Goal: Transaction & Acquisition: Purchase product/service

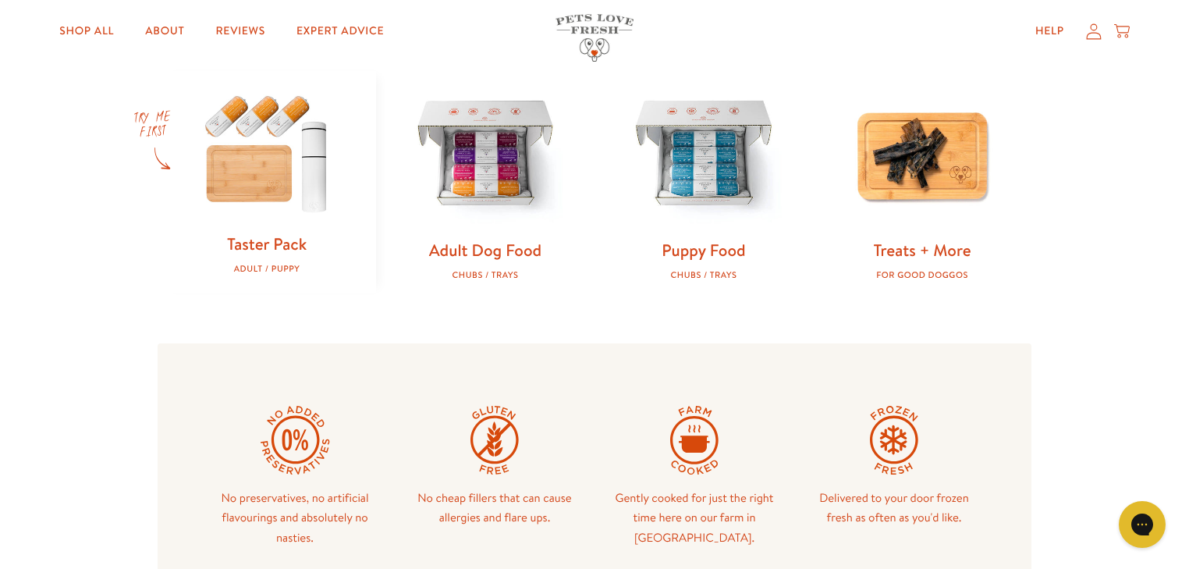
scroll to position [499, 0]
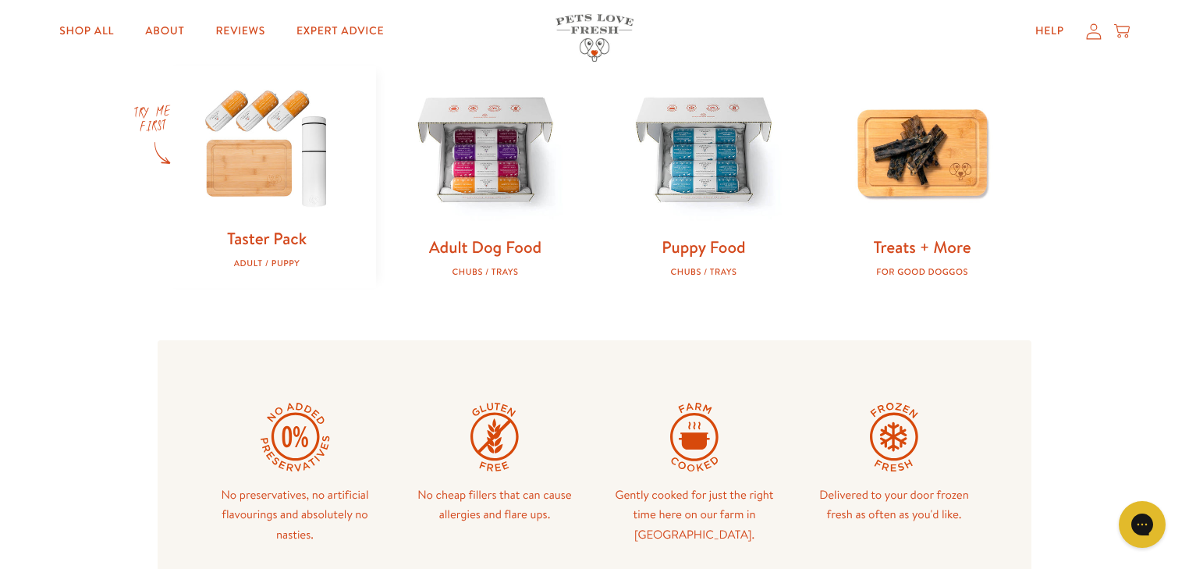
click at [252, 172] on img at bounding box center [267, 146] width 168 height 161
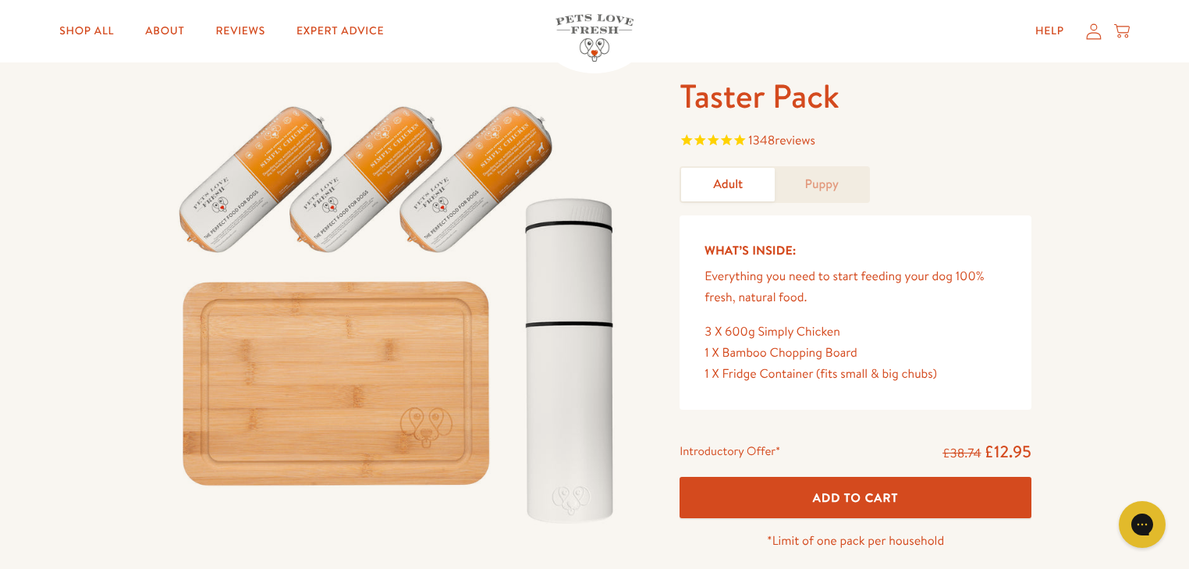
scroll to position [125, 0]
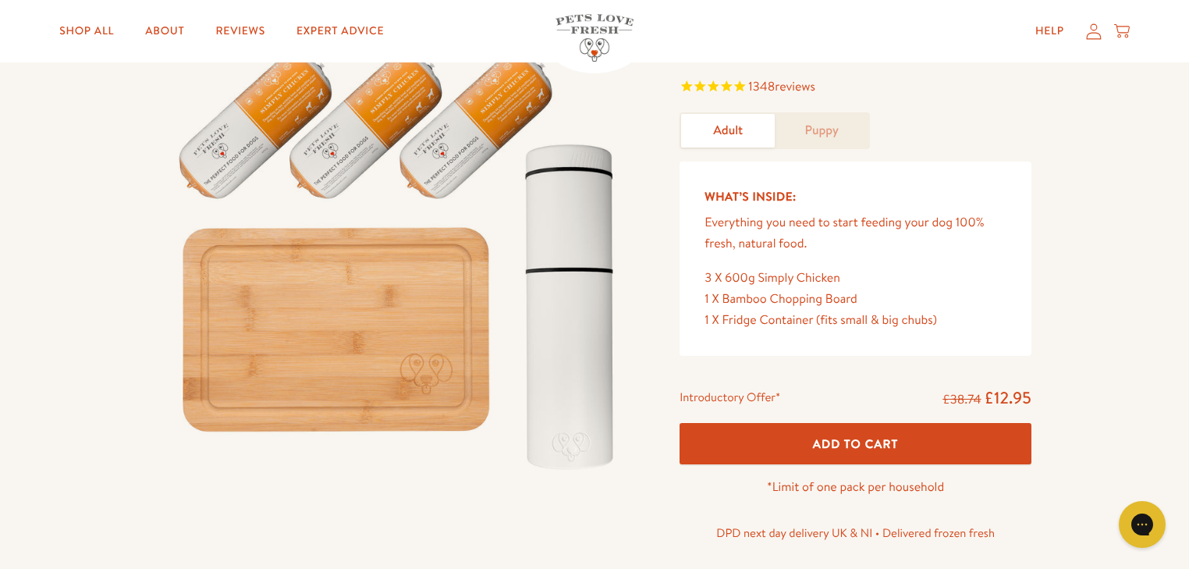
click at [868, 434] on button "Add To Cart" at bounding box center [855, 443] width 352 height 41
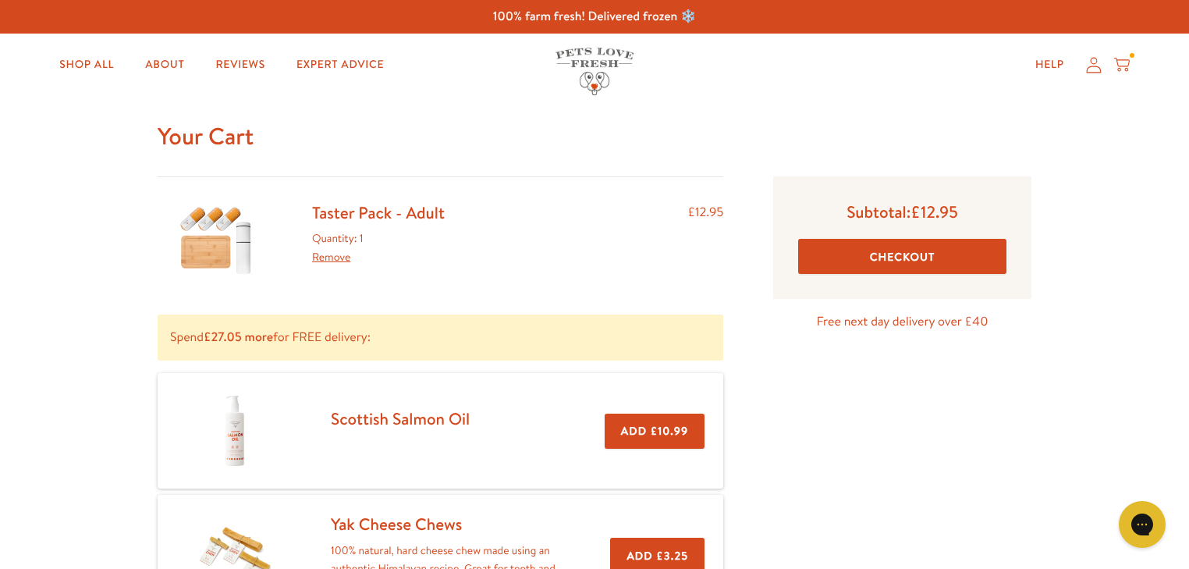
click at [916, 262] on button "Checkout" at bounding box center [902, 256] width 208 height 35
click at [73, 62] on link "Shop All" at bounding box center [87, 64] width 80 height 31
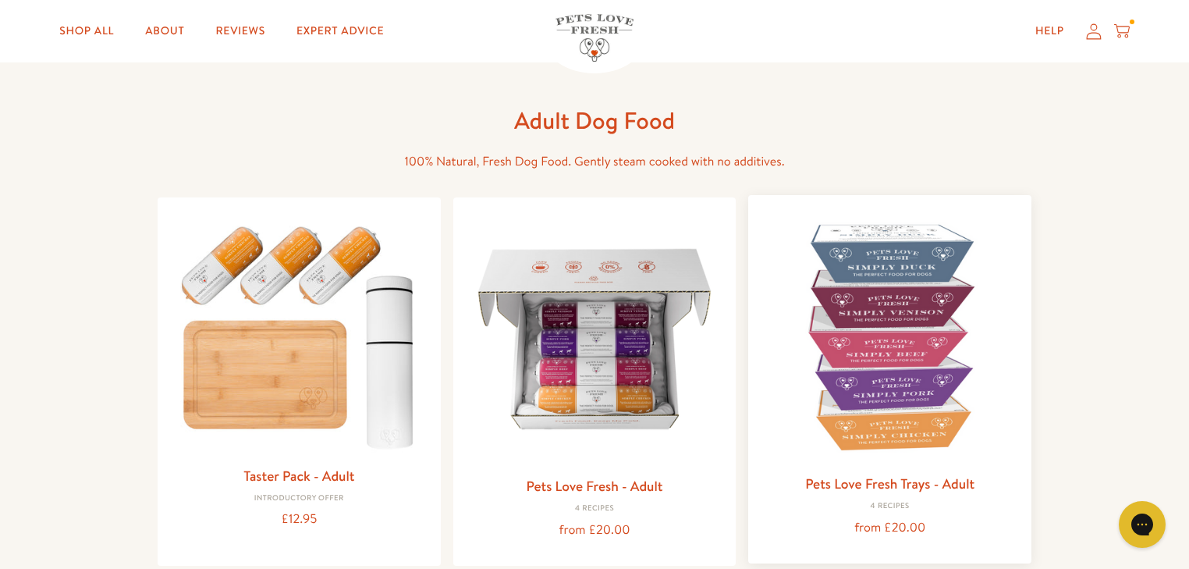
scroll to position [125, 0]
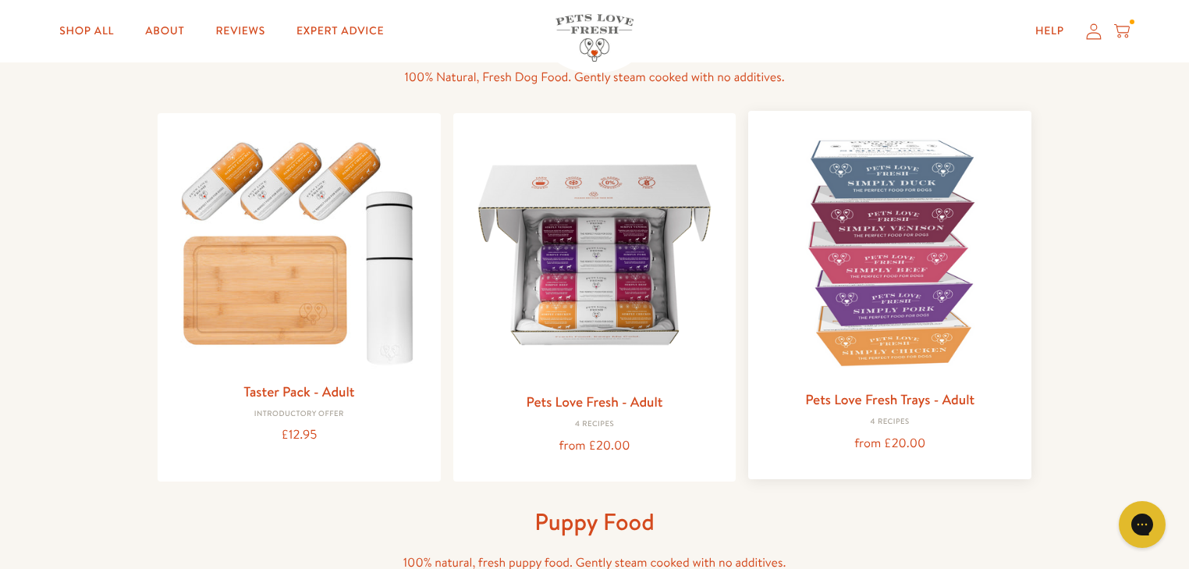
click at [931, 304] on img at bounding box center [889, 252] width 258 height 258
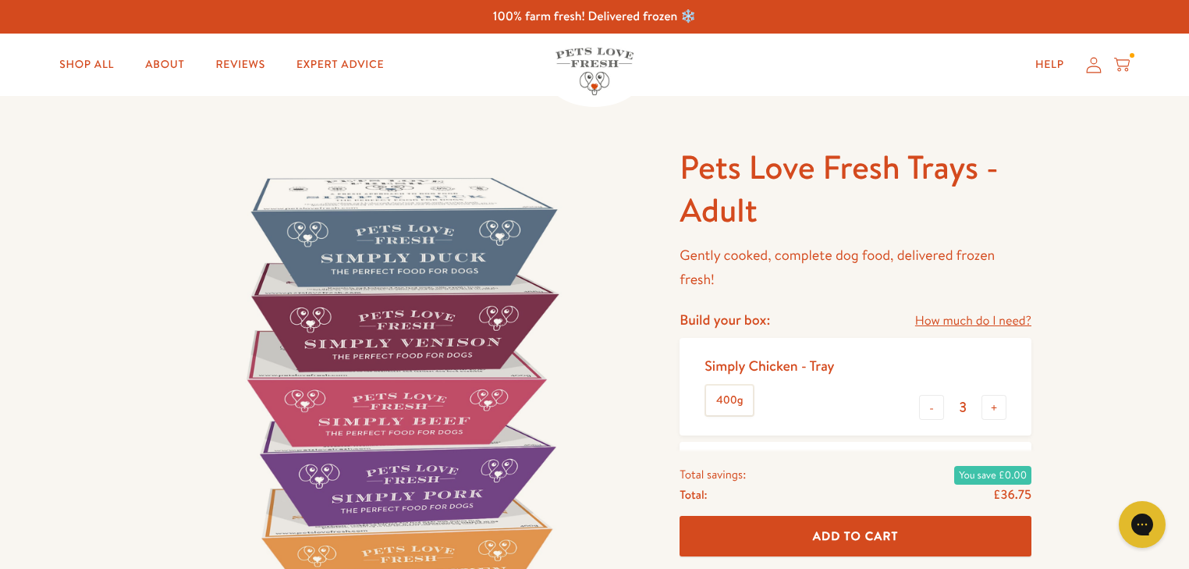
click at [1001, 317] on link "How much do I need?" at bounding box center [973, 320] width 116 height 21
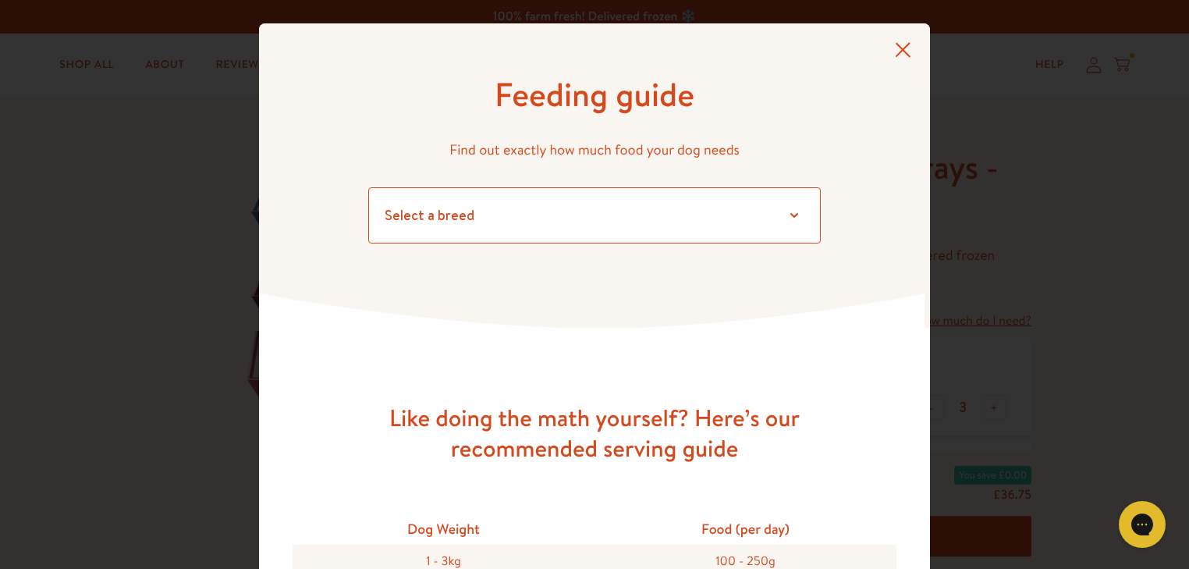
click at [782, 225] on select "Select a breed Affenpinscher Afghan hound Airedale terrier Akita Alaskan Malamu…" at bounding box center [594, 215] width 452 height 56
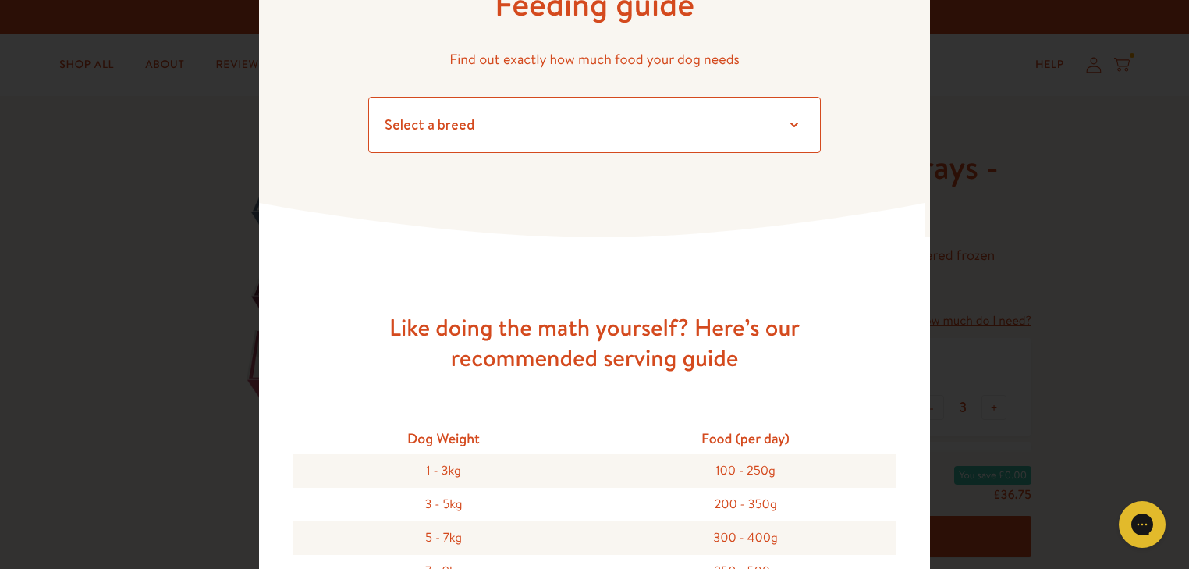
scroll to position [62, 0]
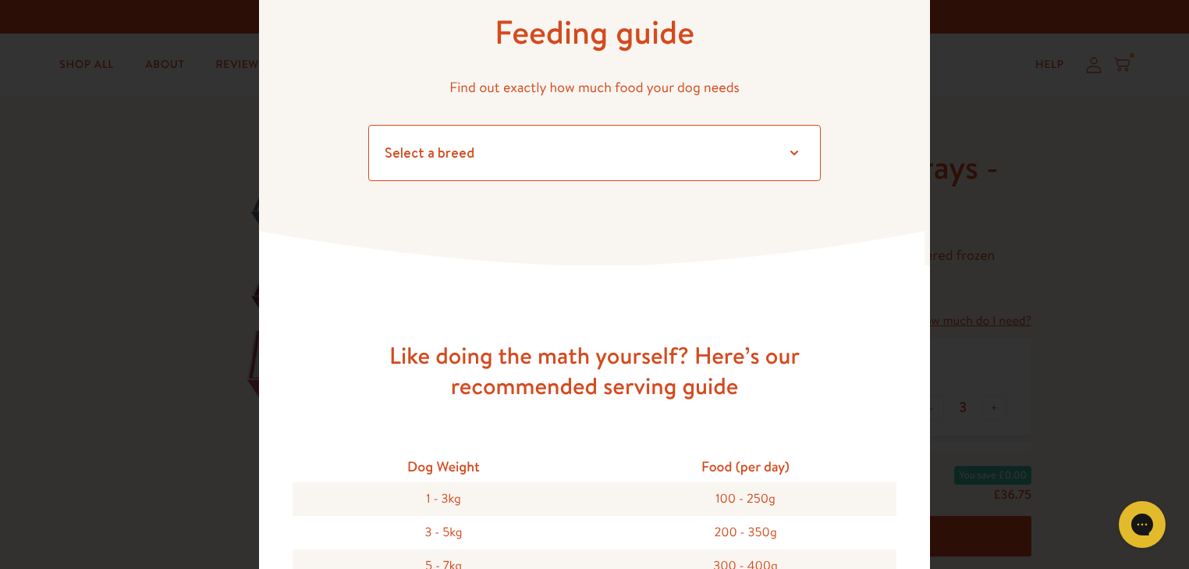
click at [785, 150] on select "Select a breed Affenpinscher Afghan hound Airedale terrier Akita Alaskan Malamu…" at bounding box center [594, 153] width 452 height 56
select select "30"
click at [368, 125] on select "Select a breed Affenpinscher Afghan hound Airedale terrier Akita Alaskan Malamu…" at bounding box center [594, 153] width 452 height 56
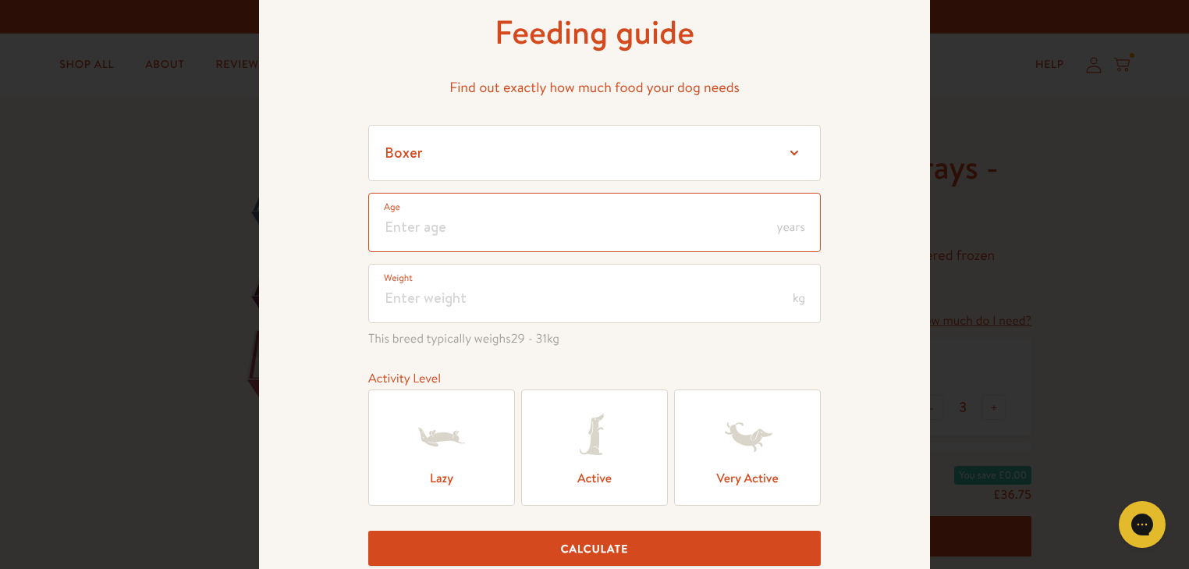
click at [721, 236] on input "number" at bounding box center [594, 222] width 452 height 59
type input "4"
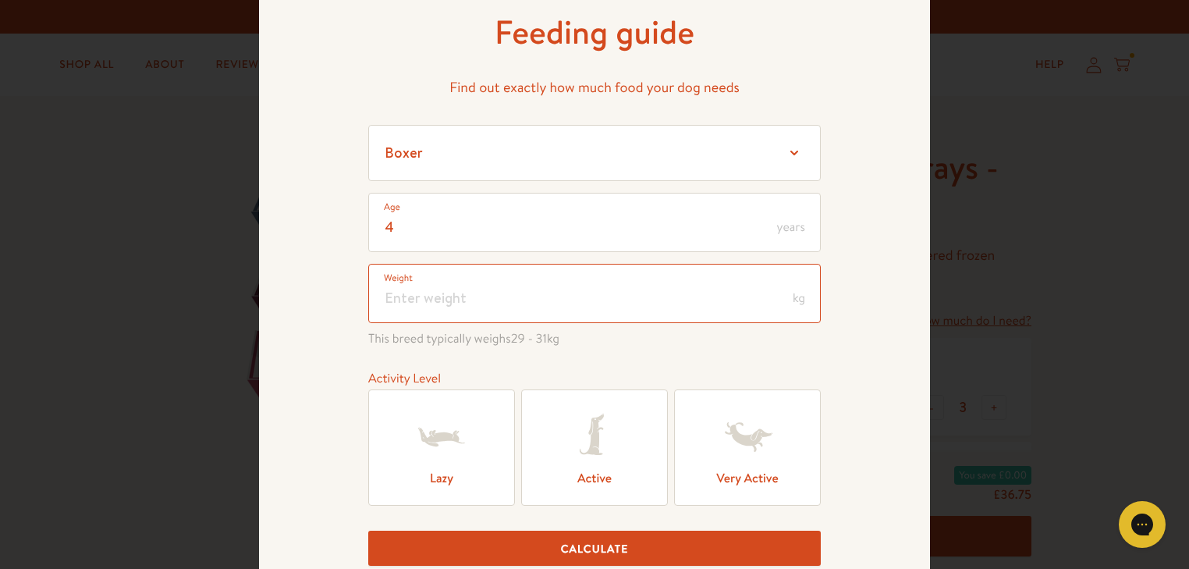
click at [700, 300] on input "number" at bounding box center [594, 293] width 452 height 59
type input "9"
click at [743, 456] on icon at bounding box center [747, 437] width 62 height 62
click at [0, 0] on input "Very Active" at bounding box center [0, 0] width 0 height 0
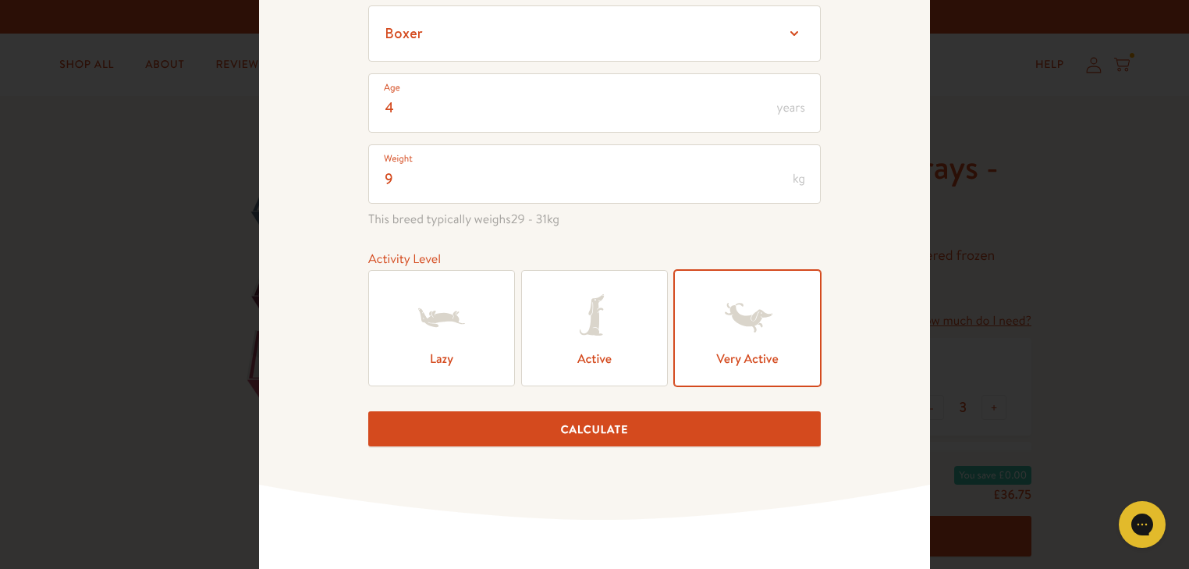
scroll to position [187, 0]
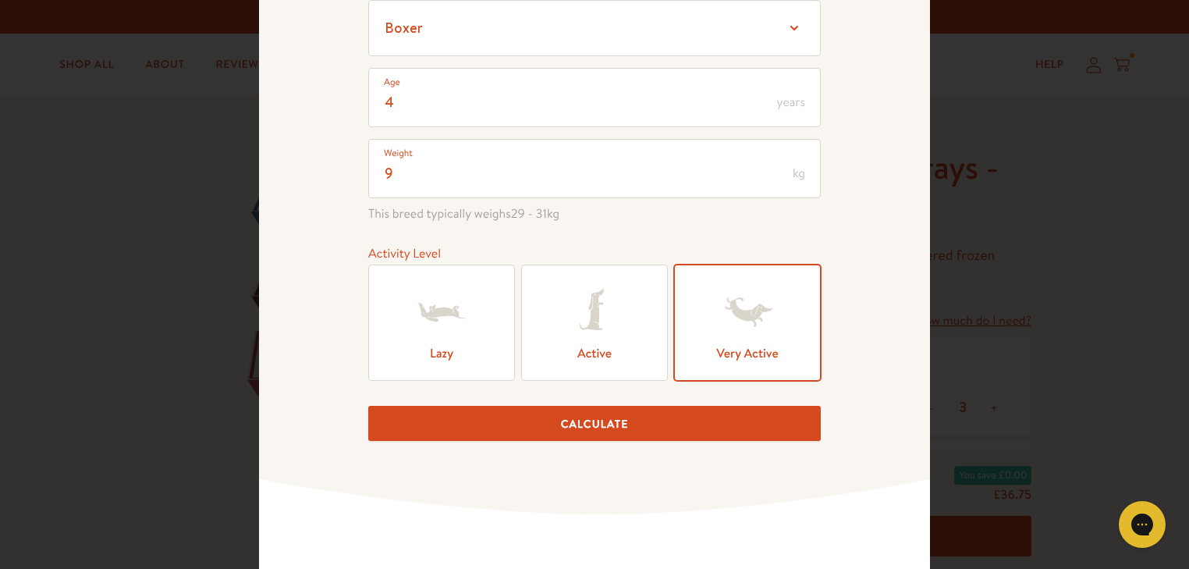
click at [580, 315] on icon at bounding box center [594, 312] width 62 height 62
click at [0, 0] on input "Active" at bounding box center [0, 0] width 0 height 0
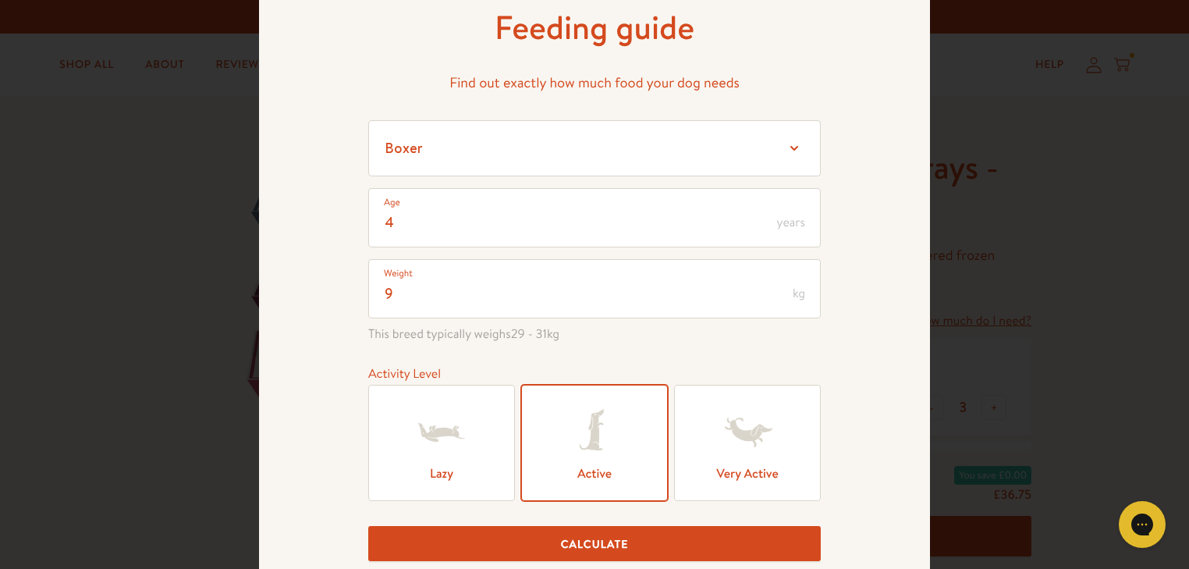
scroll to position [62, 0]
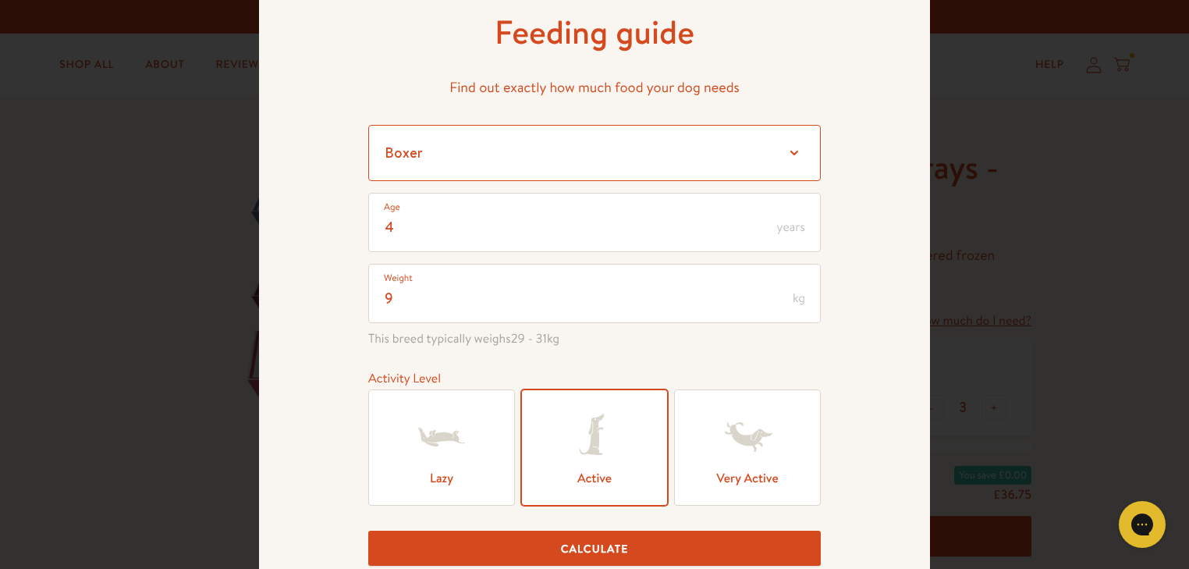
click at [789, 156] on select "Select a breed Affenpinscher Afghan hound Airedale terrier Akita Alaskan Malamu…" at bounding box center [594, 153] width 452 height 56
select select "6.5"
click at [368, 125] on select "Select a breed Affenpinscher Afghan hound Airedale terrier Akita Alaskan Malamu…" at bounding box center [594, 153] width 452 height 56
click at [864, 335] on div "Feeding guide Find out exactly how much food your dog needs Select a breed Affe…" at bounding box center [594, 299] width 671 height 677
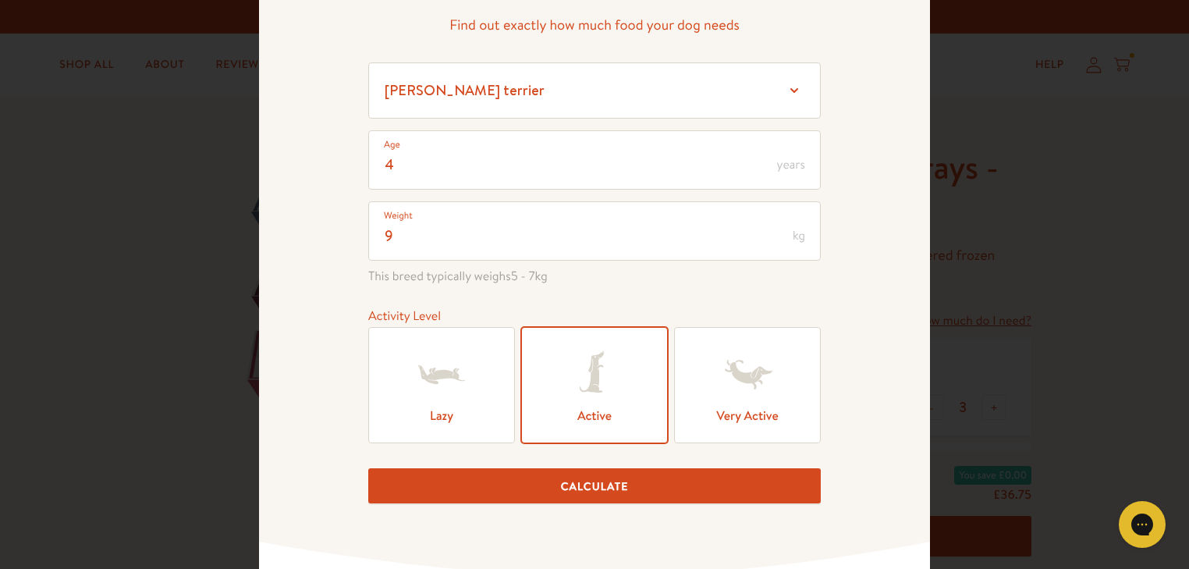
click at [600, 487] on button "Calculate" at bounding box center [594, 485] width 452 height 35
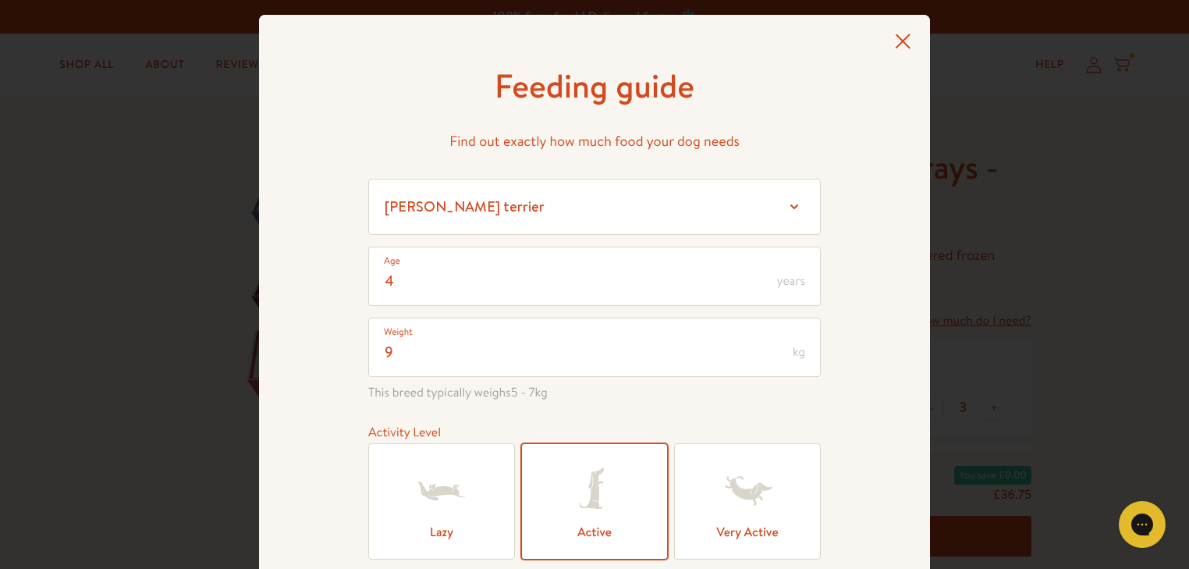
scroll to position [0, 0]
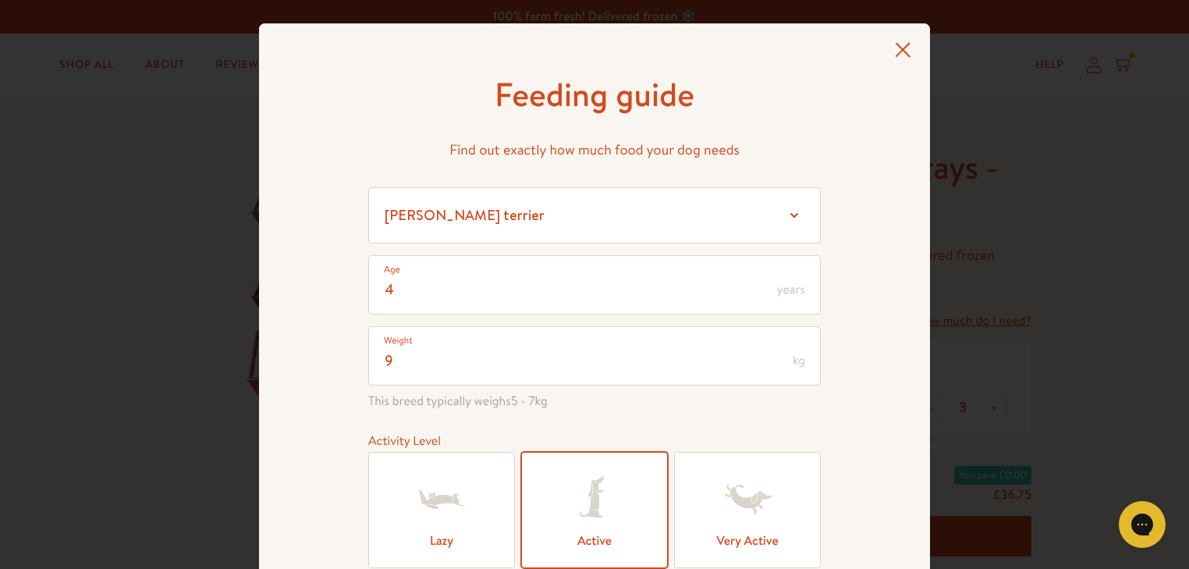
click at [901, 56] on icon at bounding box center [903, 50] width 16 height 16
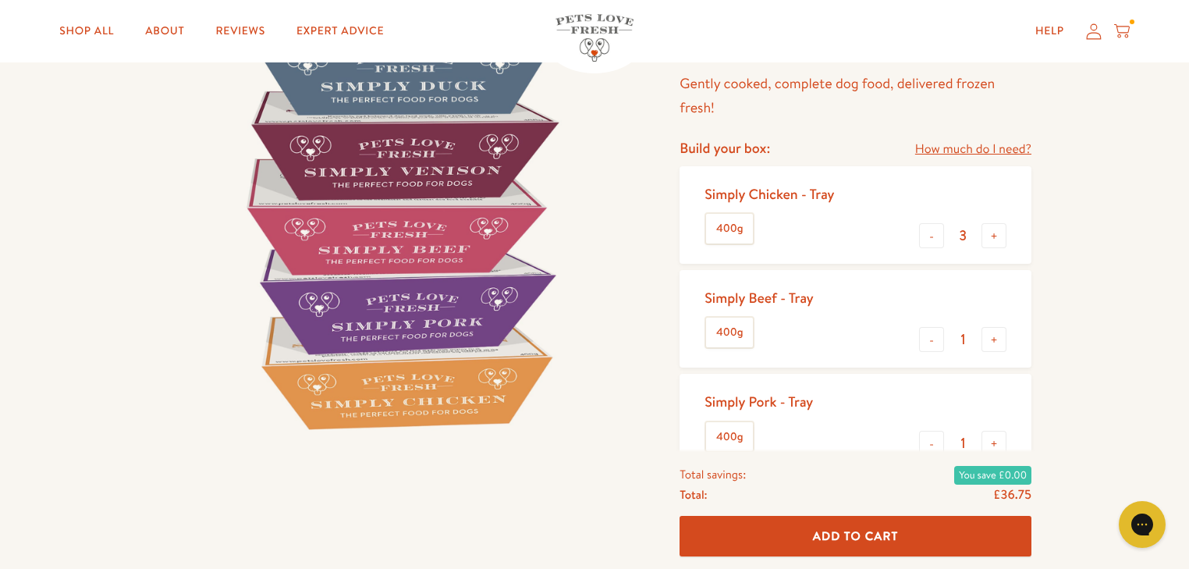
scroll to position [187, 0]
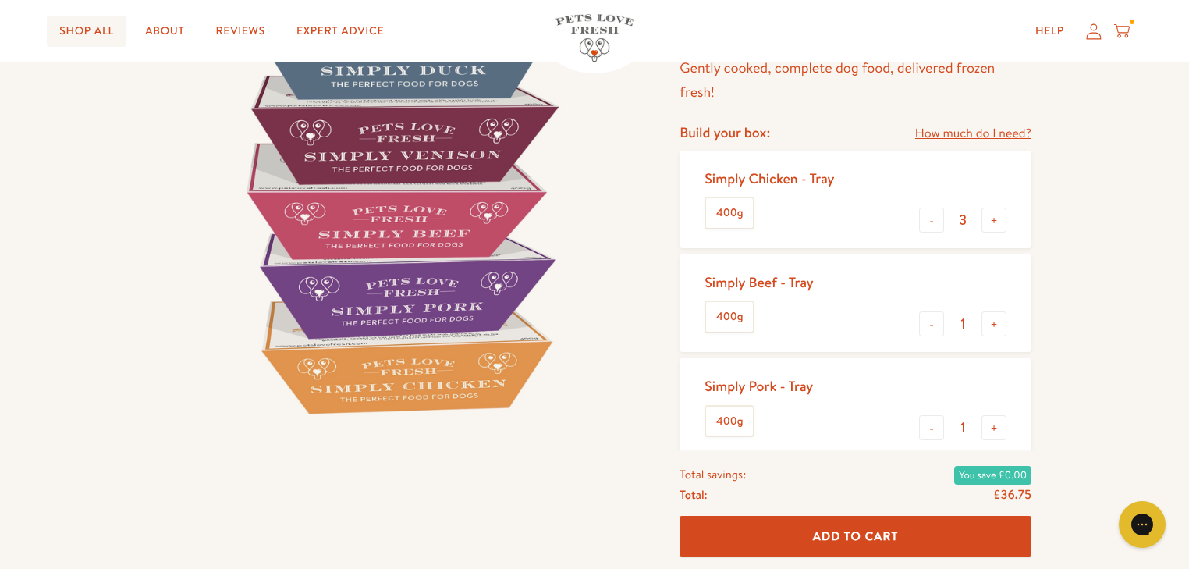
click at [83, 28] on link "Shop All" at bounding box center [87, 31] width 80 height 31
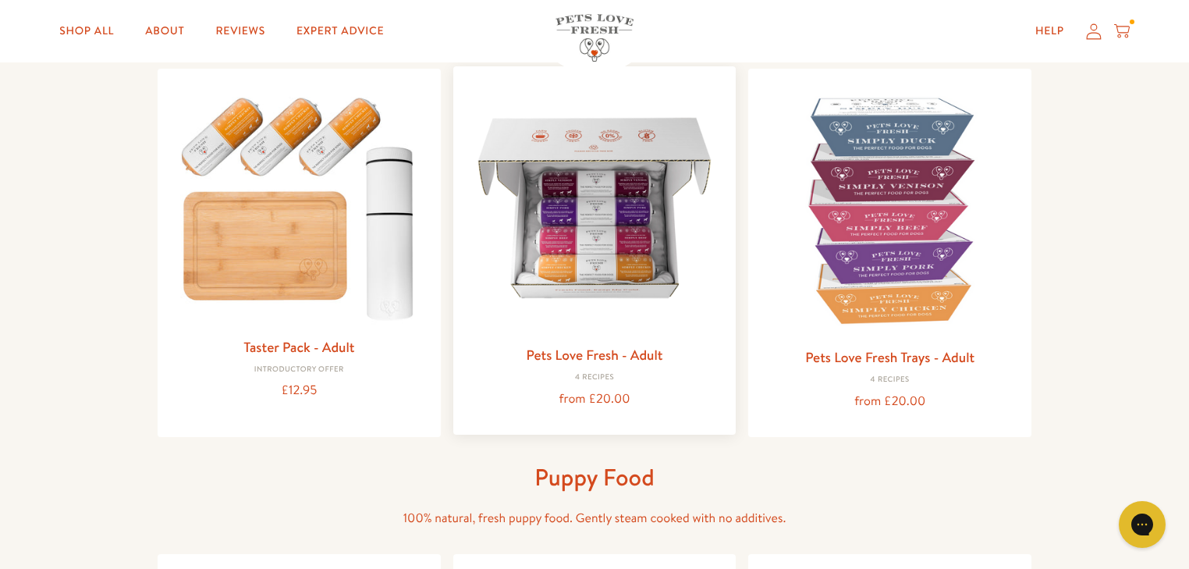
scroll to position [187, 0]
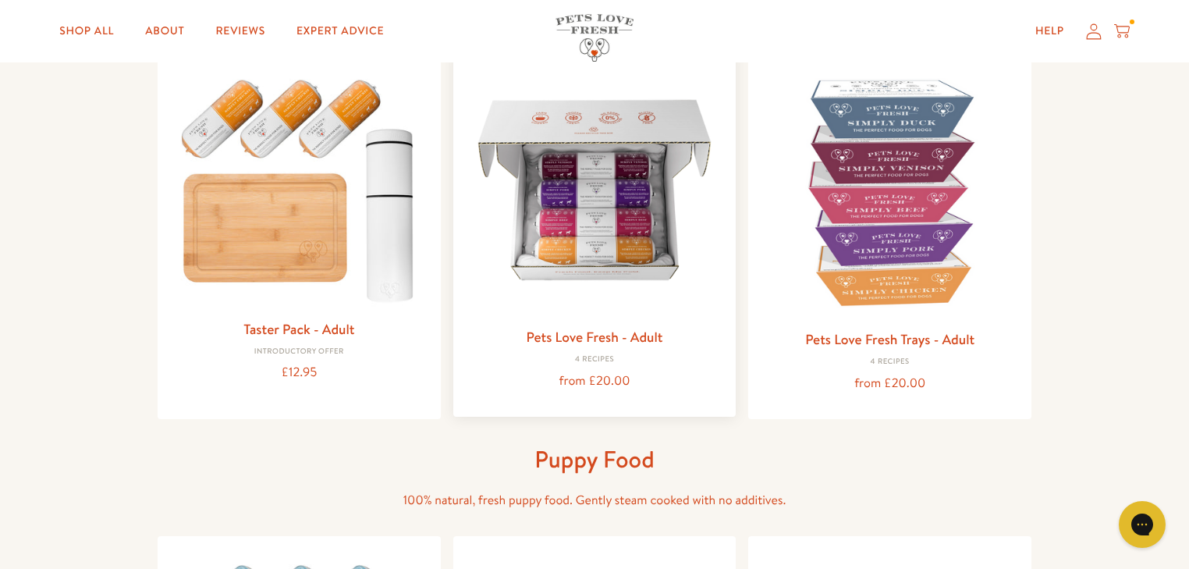
click at [590, 250] on img at bounding box center [595, 190] width 258 height 258
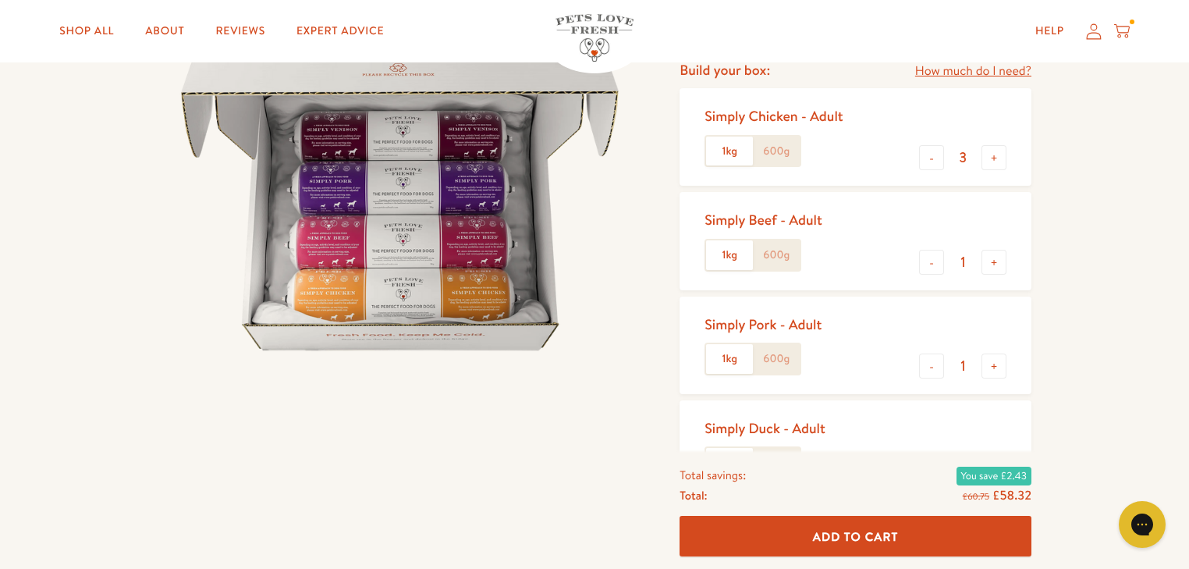
scroll to position [187, 0]
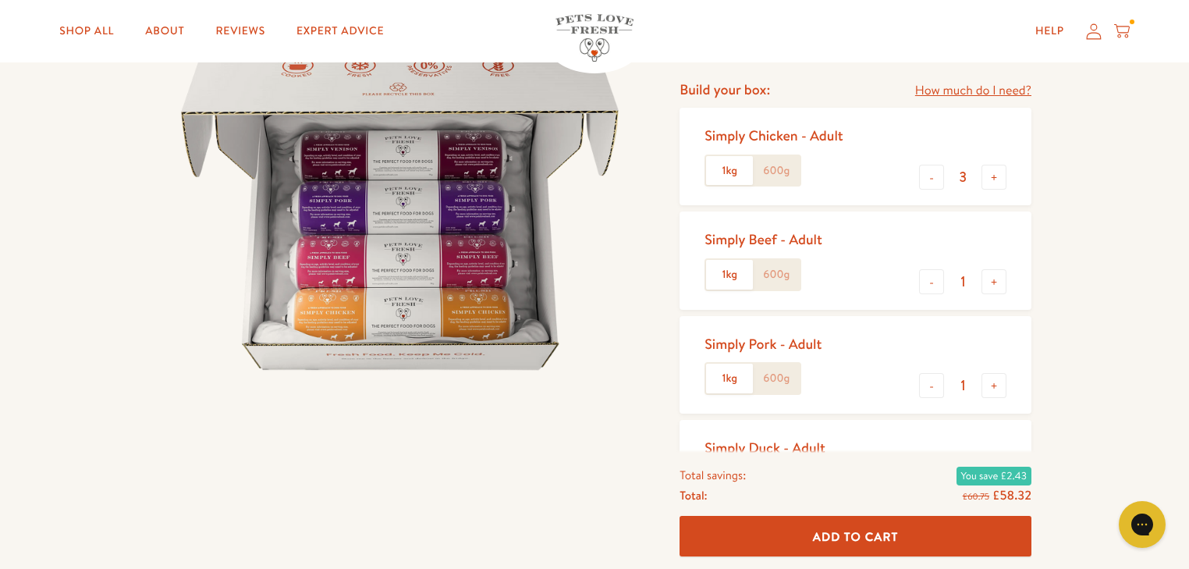
click at [785, 173] on label "600g" at bounding box center [776, 171] width 47 height 30
click at [0, 0] on input "600g" at bounding box center [0, 0] width 0 height 0
click at [745, 168] on label "1kg" at bounding box center [729, 171] width 47 height 30
click at [0, 0] on input "1kg" at bounding box center [0, 0] width 0 height 0
click at [1001, 179] on button "+" at bounding box center [993, 177] width 25 height 25
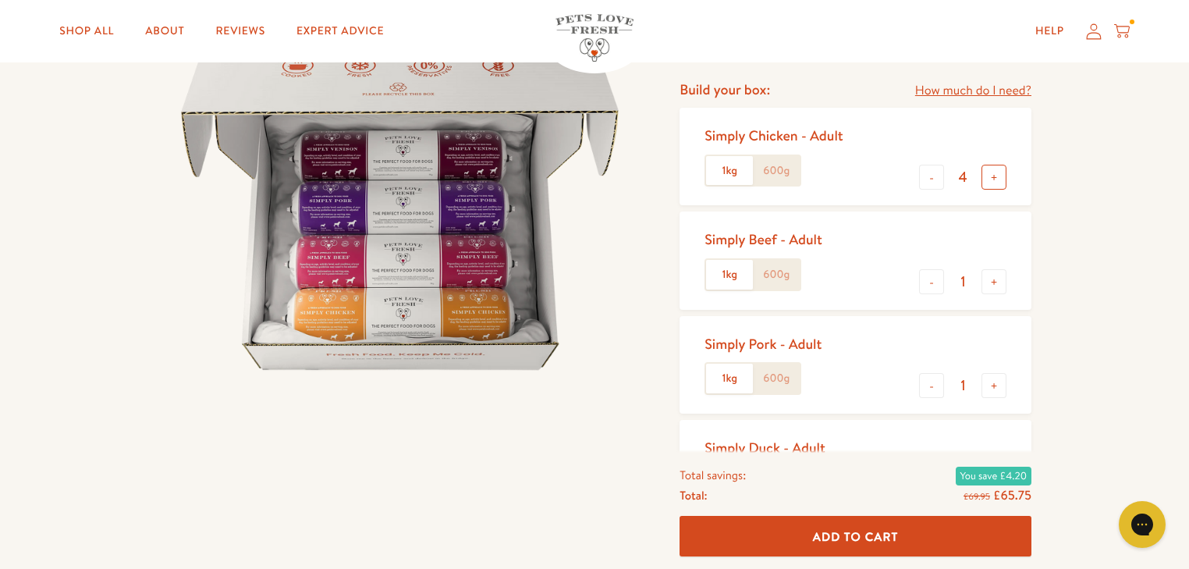
click at [1001, 179] on button "+" at bounding box center [993, 177] width 25 height 25
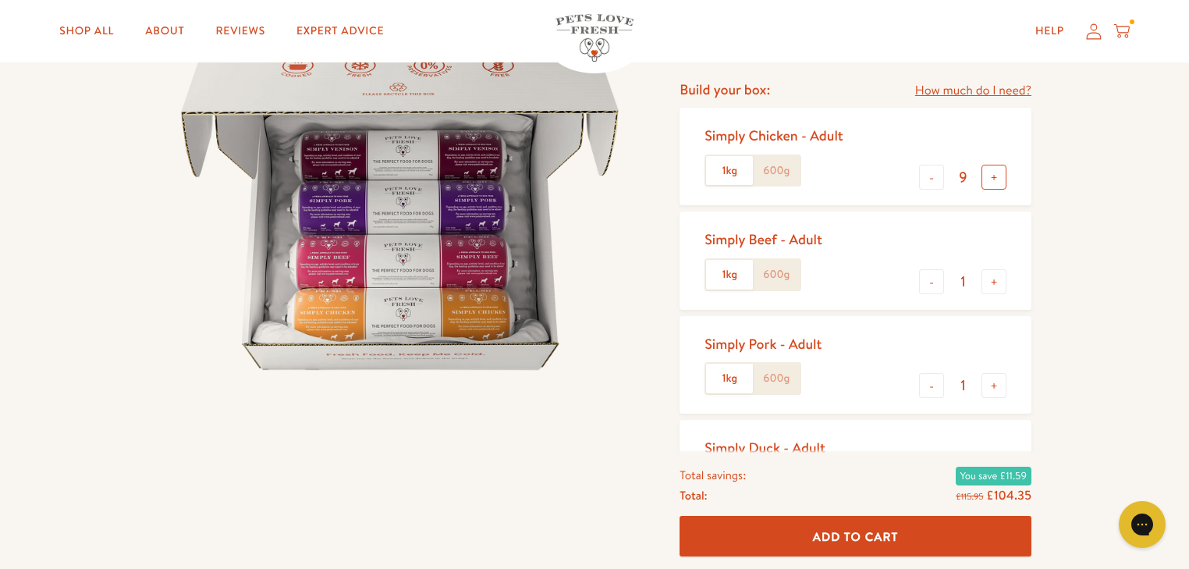
click at [1001, 179] on button "+" at bounding box center [993, 177] width 25 height 25
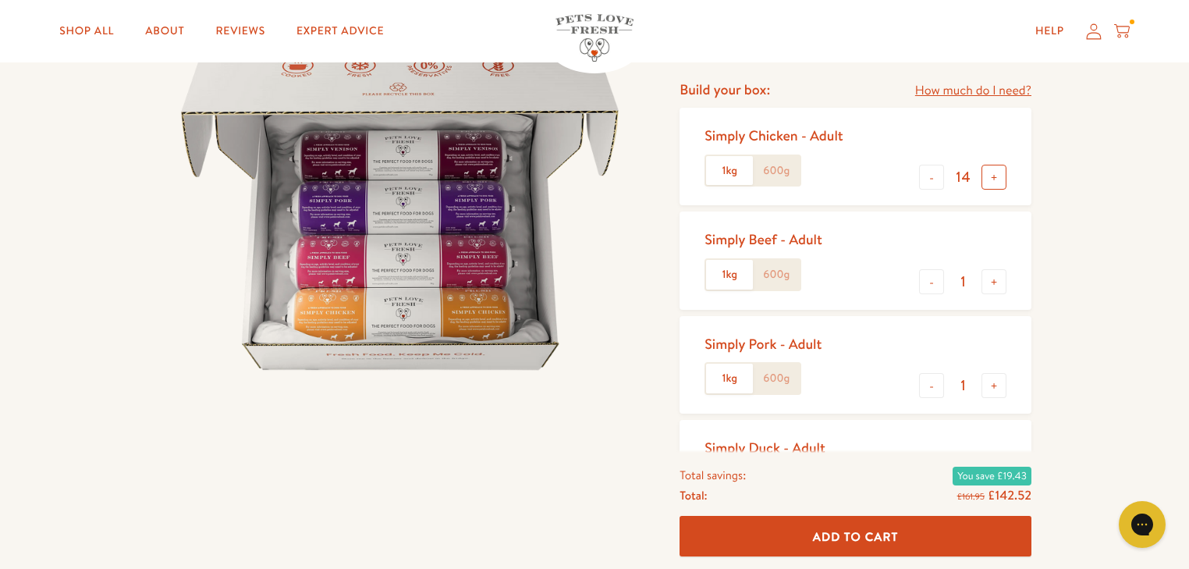
click at [1001, 179] on button "+" at bounding box center [993, 177] width 25 height 25
type input "16"
click at [1001, 179] on button "+" at bounding box center [993, 177] width 25 height 25
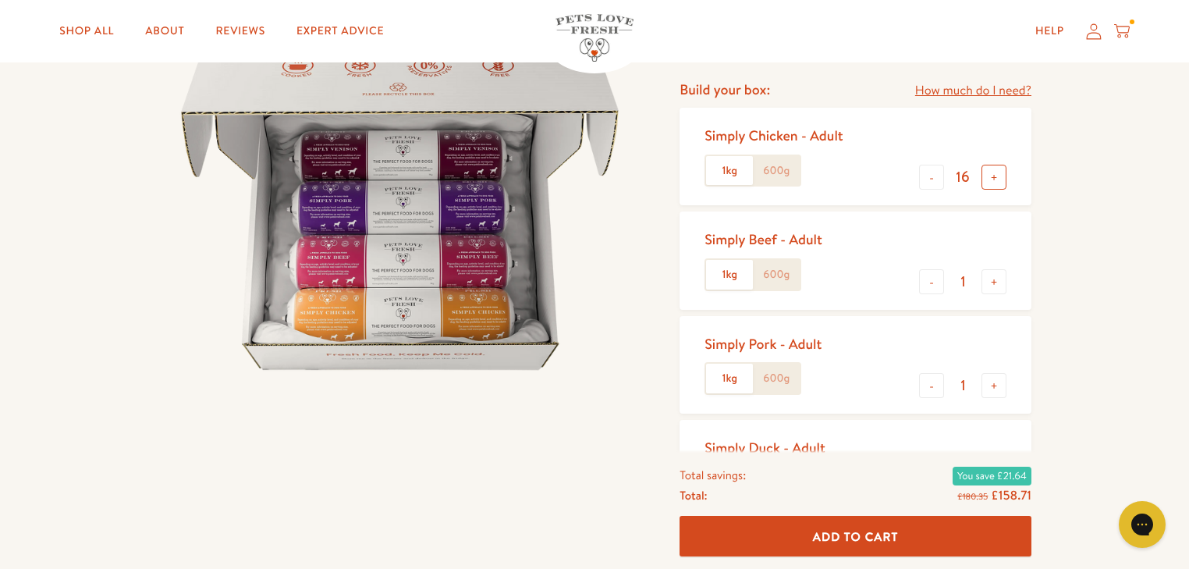
click at [997, 179] on button "+" at bounding box center [993, 177] width 25 height 25
click at [992, 292] on button "+" at bounding box center [993, 281] width 25 height 25
click at [992, 289] on button "+" at bounding box center [993, 281] width 25 height 25
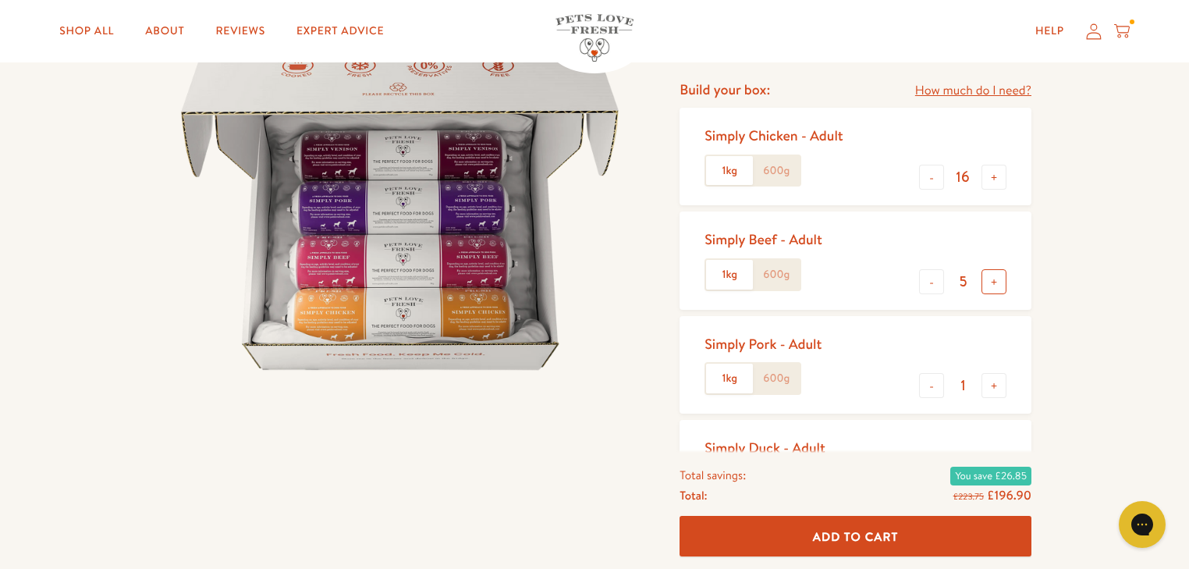
click at [992, 289] on button "+" at bounding box center [993, 281] width 25 height 25
type input "6"
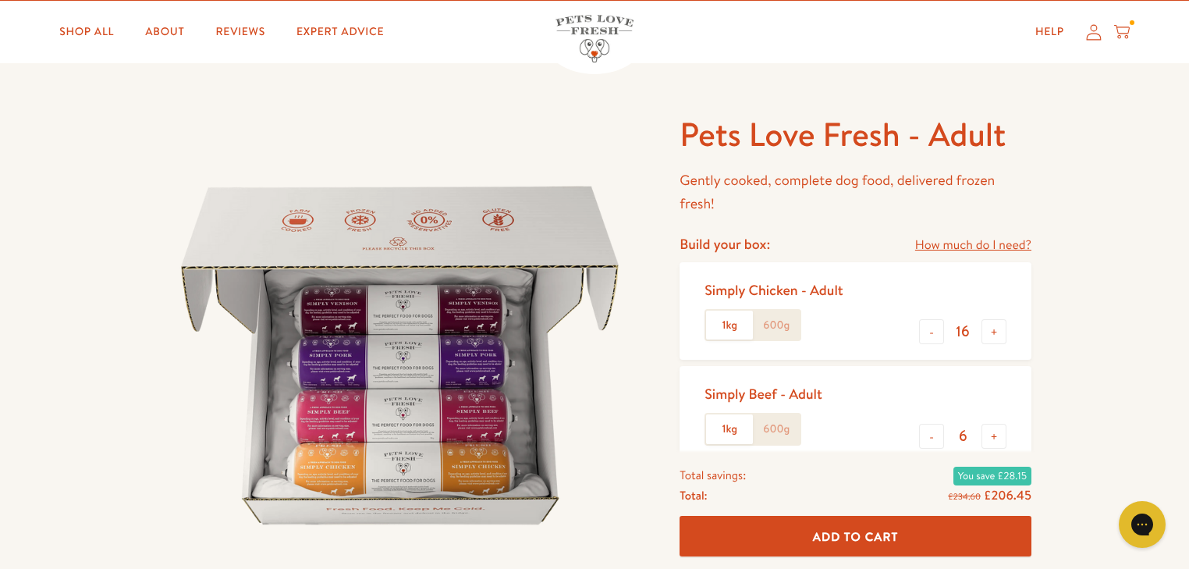
scroll to position [0, 0]
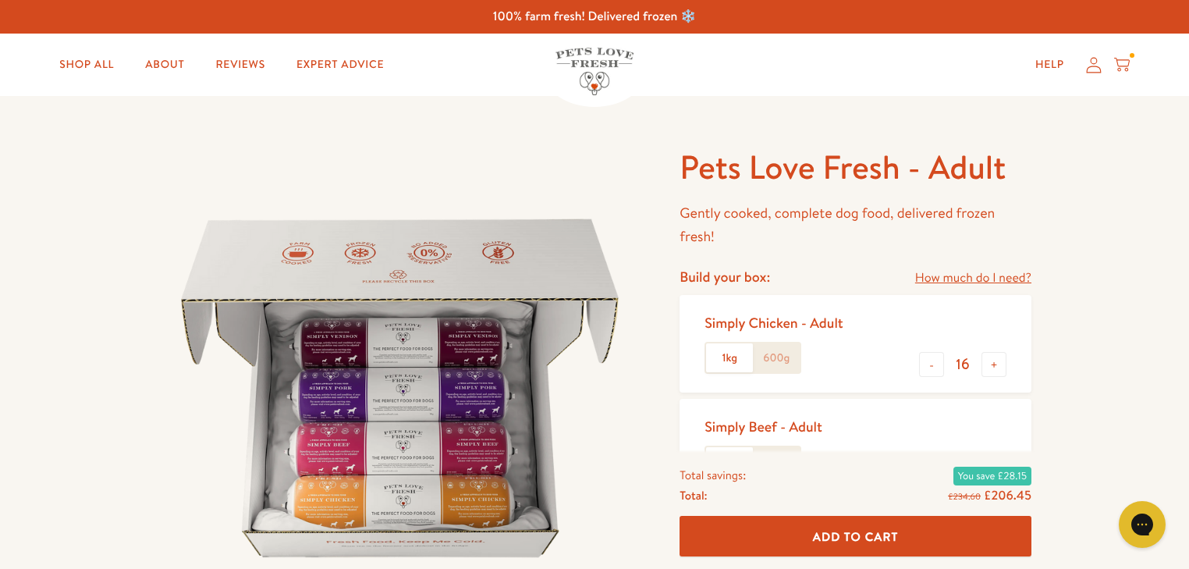
click at [1013, 282] on link "How much do I need?" at bounding box center [973, 278] width 116 height 21
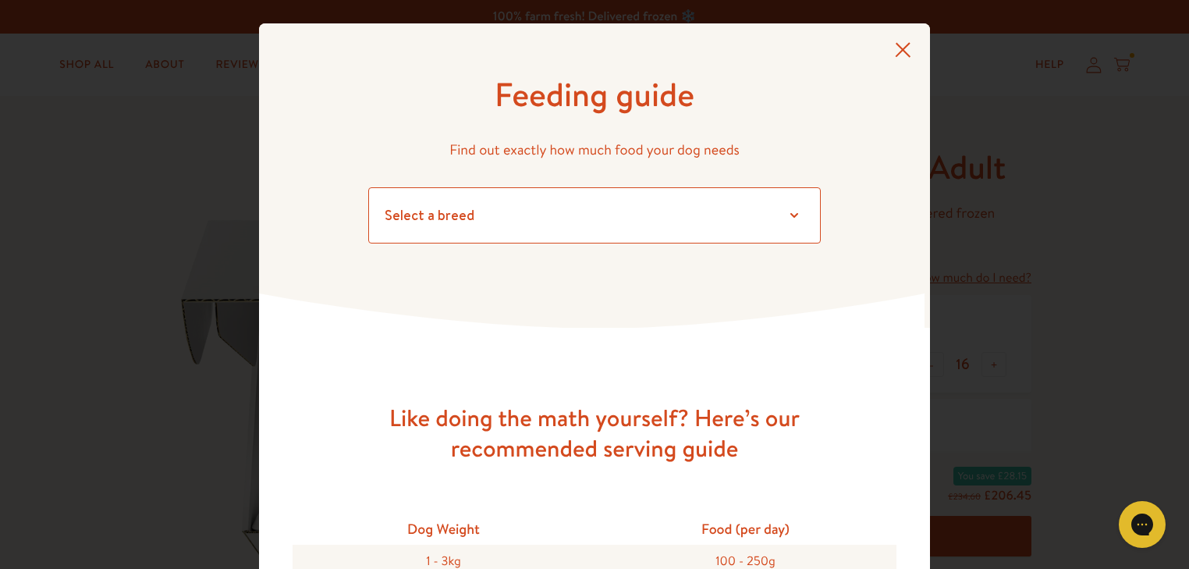
click at [524, 225] on select "Select a breed Affenpinscher Afghan hound Airedale terrier Akita Alaskan Malamu…" at bounding box center [594, 215] width 452 height 56
select select "6.5"
click at [368, 187] on select "Select a breed Affenpinscher Afghan hound Airedale terrier Akita Alaskan Malamu…" at bounding box center [594, 215] width 452 height 56
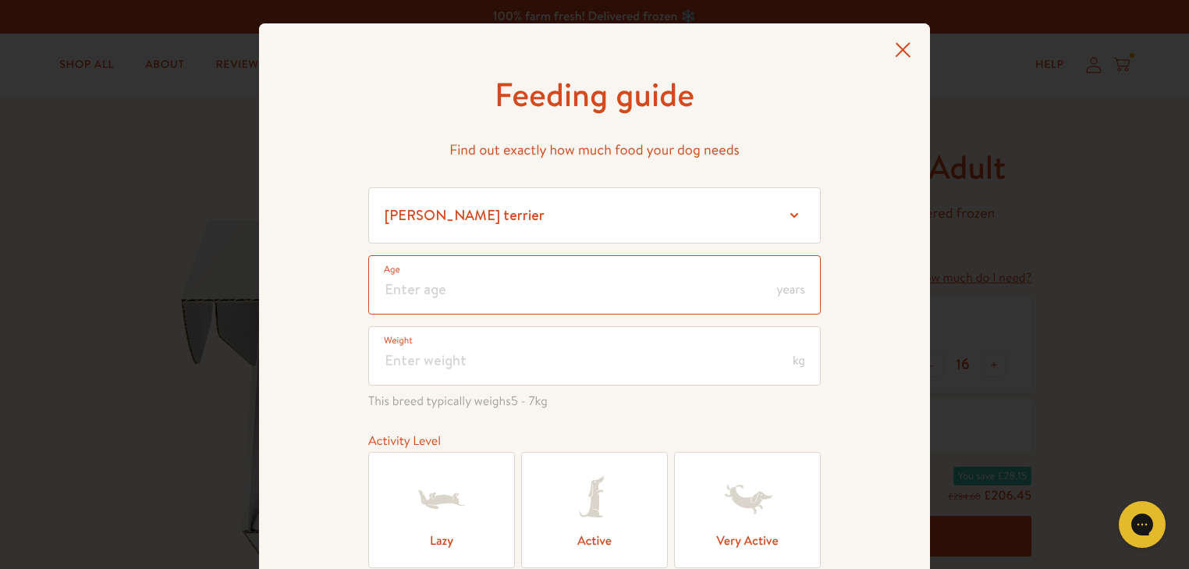
click at [406, 295] on input "number" at bounding box center [594, 284] width 452 height 59
type input "3"
type input "4"
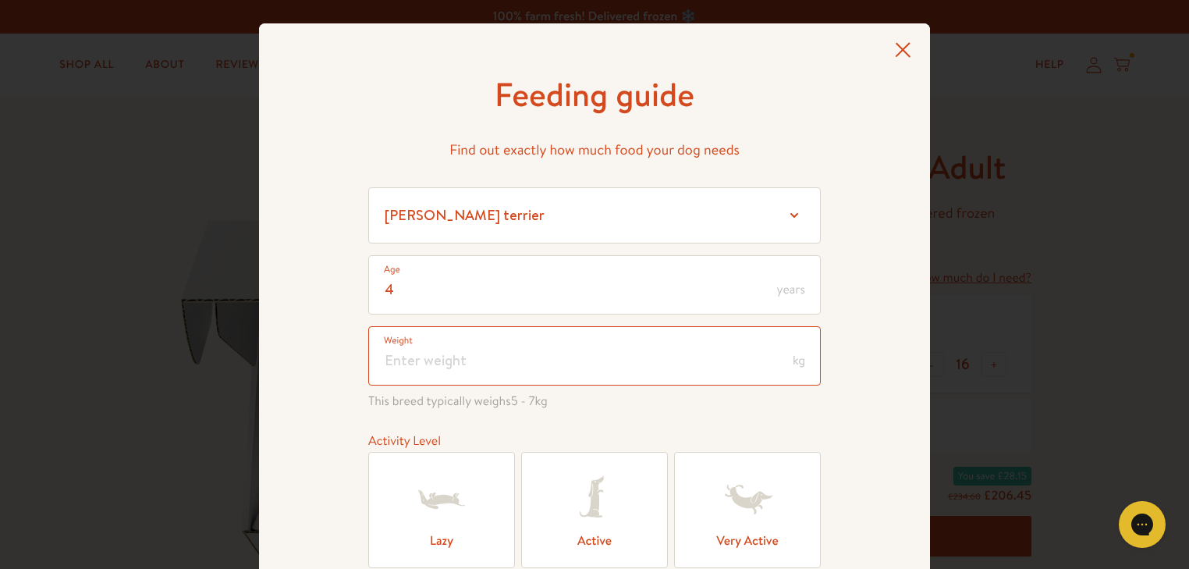
click at [410, 364] on input "number" at bounding box center [594, 355] width 452 height 59
type input "6"
click at [721, 422] on div "4 Age years 6 Weight kg This breed typically weighs 5 - 7 kg Activity Level Laz…" at bounding box center [594, 441] width 452 height 373
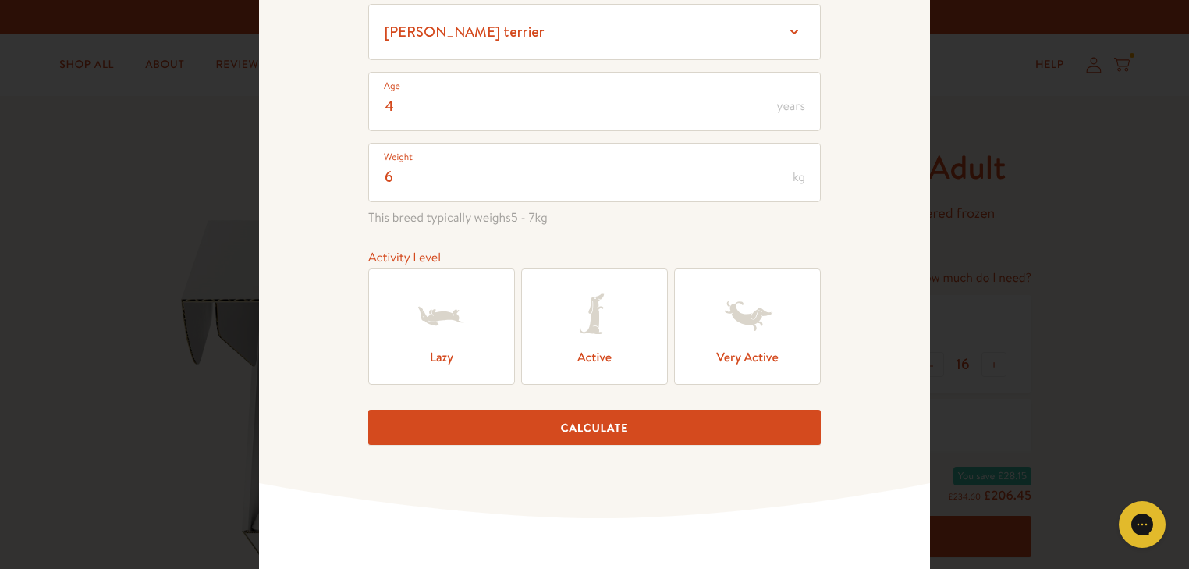
scroll to position [187, 0]
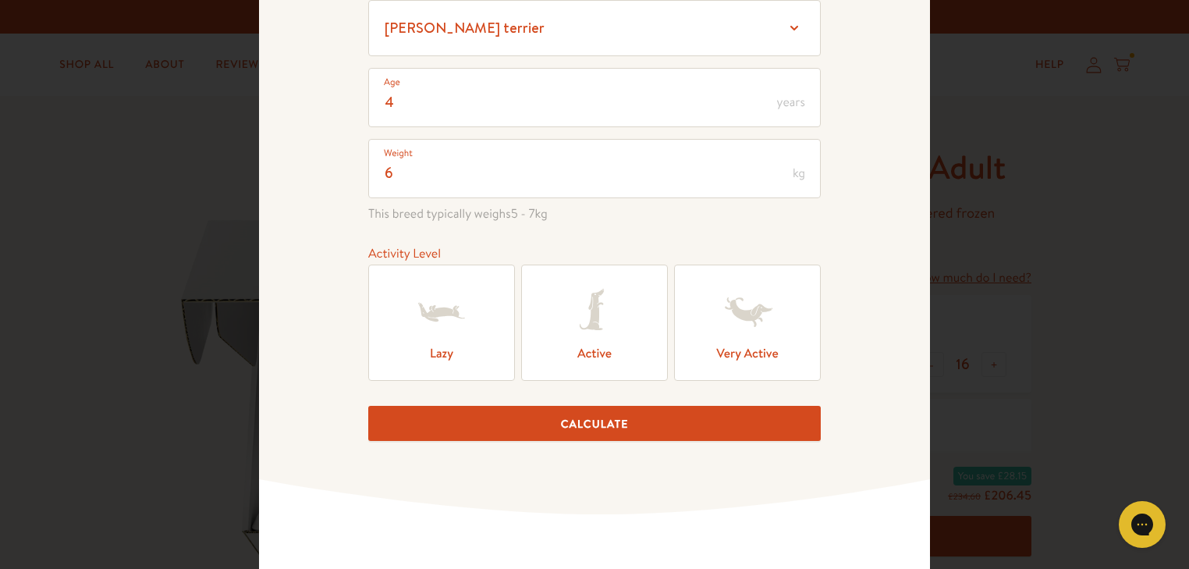
click at [586, 318] on icon at bounding box center [592, 309] width 24 height 41
click at [0, 0] on input "Active" at bounding box center [0, 0] width 0 height 0
click at [587, 414] on button "Calculate" at bounding box center [594, 423] width 452 height 35
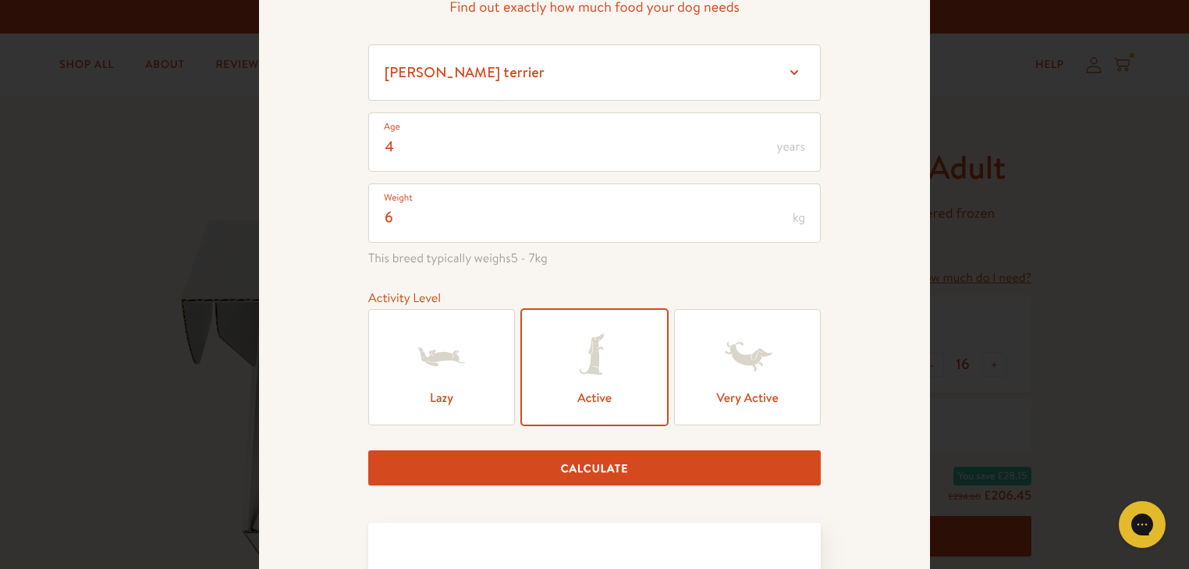
scroll to position [115, 0]
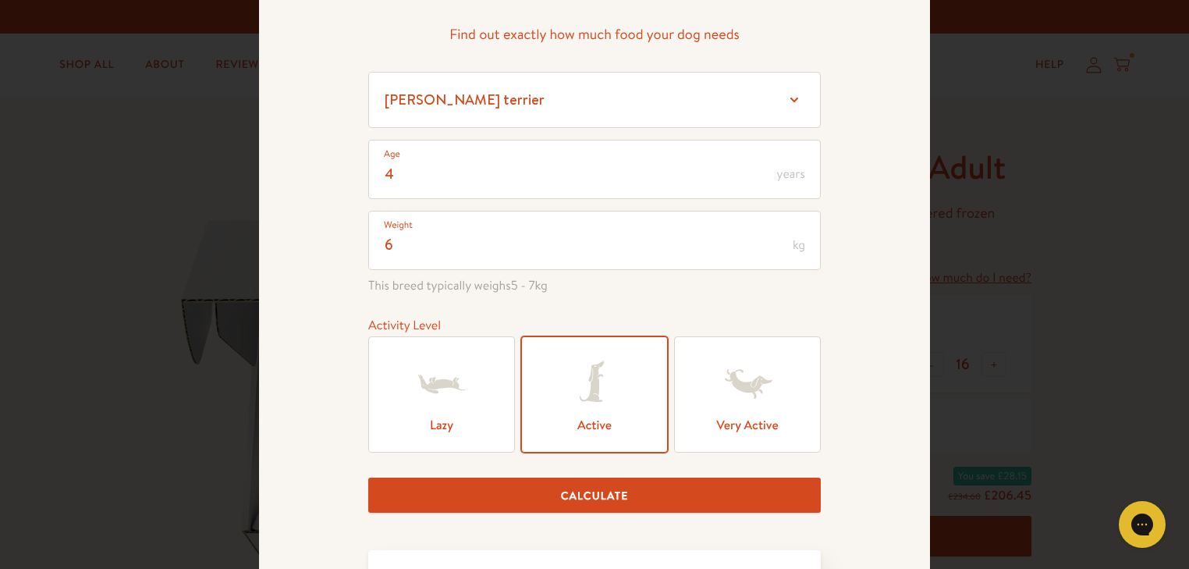
click at [735, 406] on icon at bounding box center [747, 384] width 62 height 62
click at [0, 0] on input "Very Active" at bounding box center [0, 0] width 0 height 0
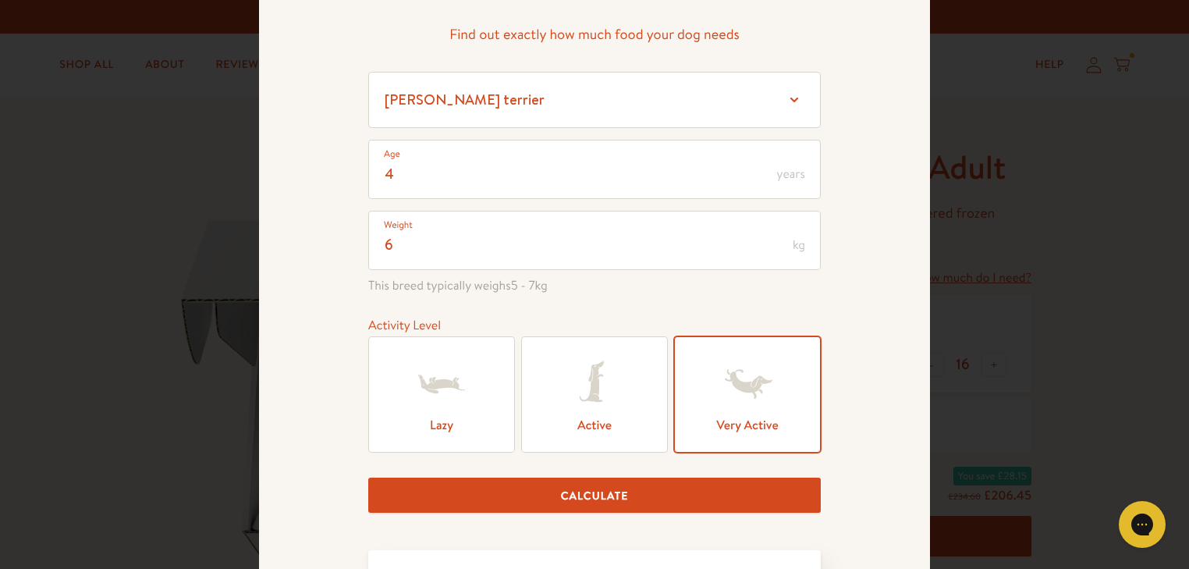
click at [566, 493] on button "Calculate" at bounding box center [594, 494] width 452 height 35
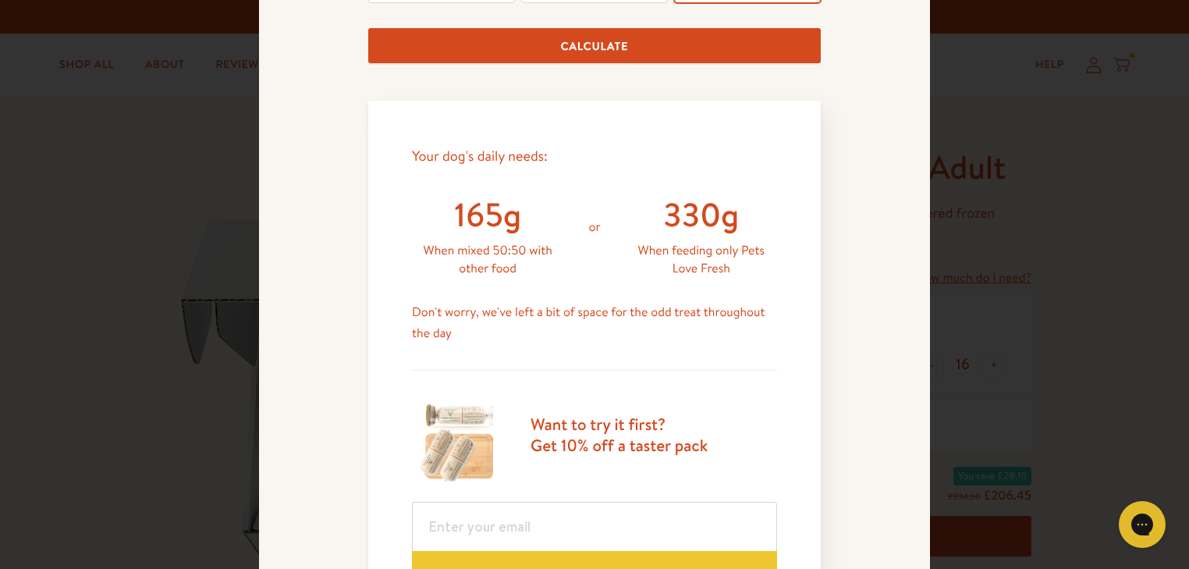
scroll to position [365, 0]
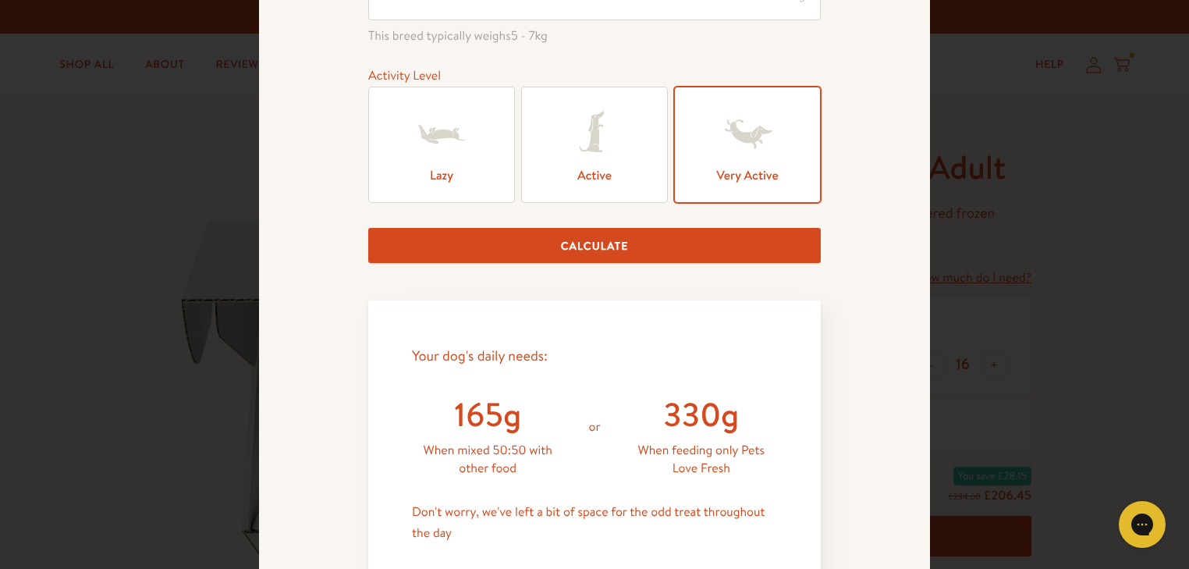
click at [432, 151] on icon at bounding box center [441, 134] width 62 height 62
click at [0, 0] on input "Lazy" at bounding box center [0, 0] width 0 height 0
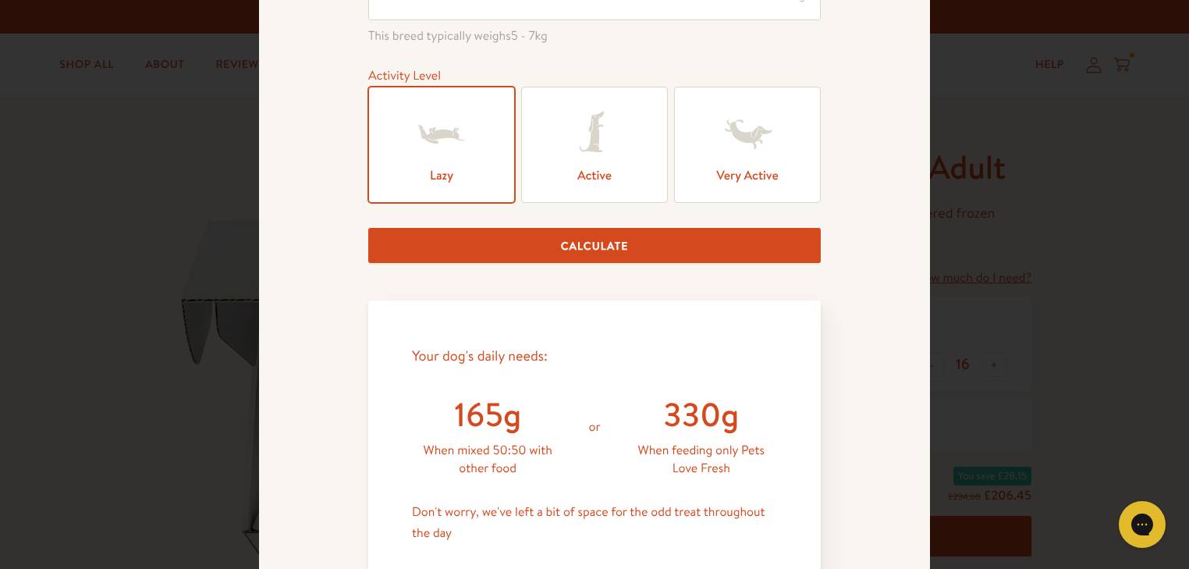
click at [564, 244] on button "Calculate" at bounding box center [594, 245] width 452 height 35
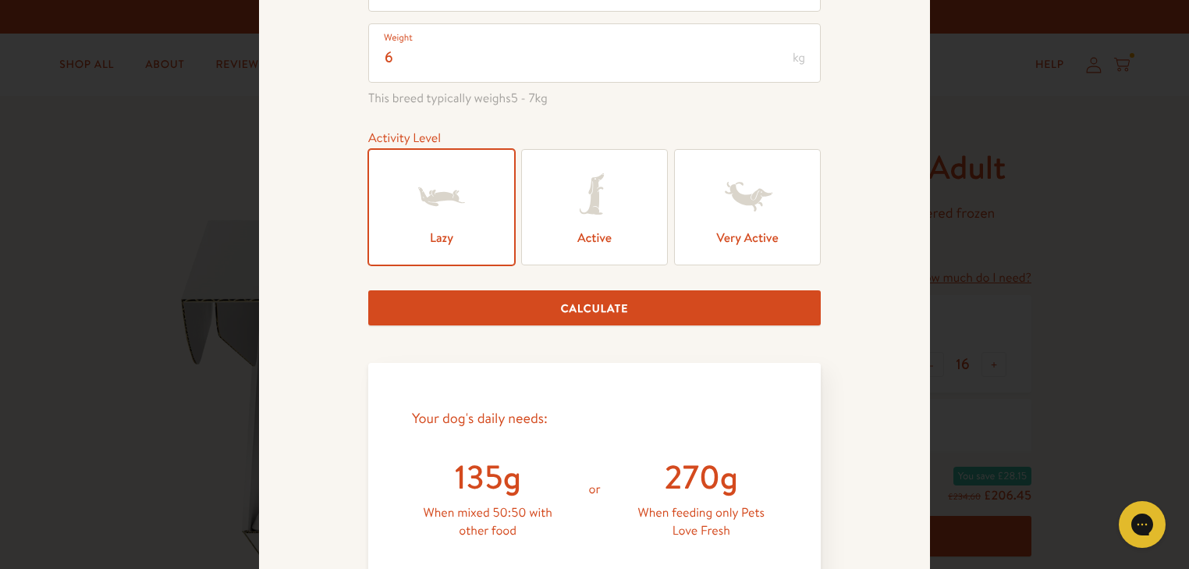
click at [558, 199] on label "Active" at bounding box center [594, 207] width 147 height 116
click at [0, 0] on input "Active" at bounding box center [0, 0] width 0 height 0
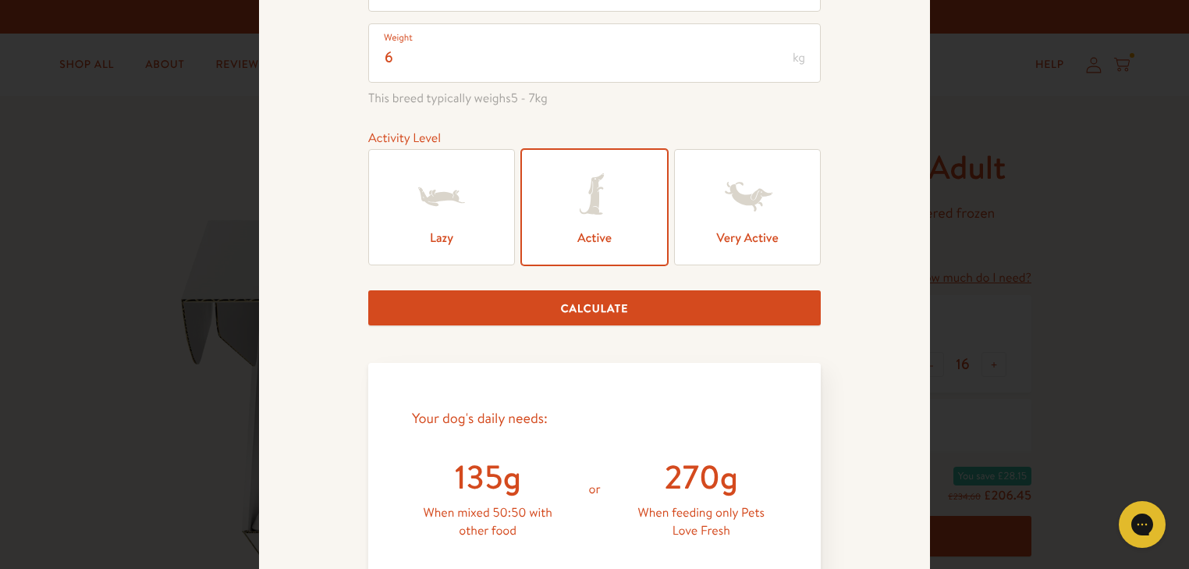
click at [615, 309] on button "Calculate" at bounding box center [594, 307] width 452 height 35
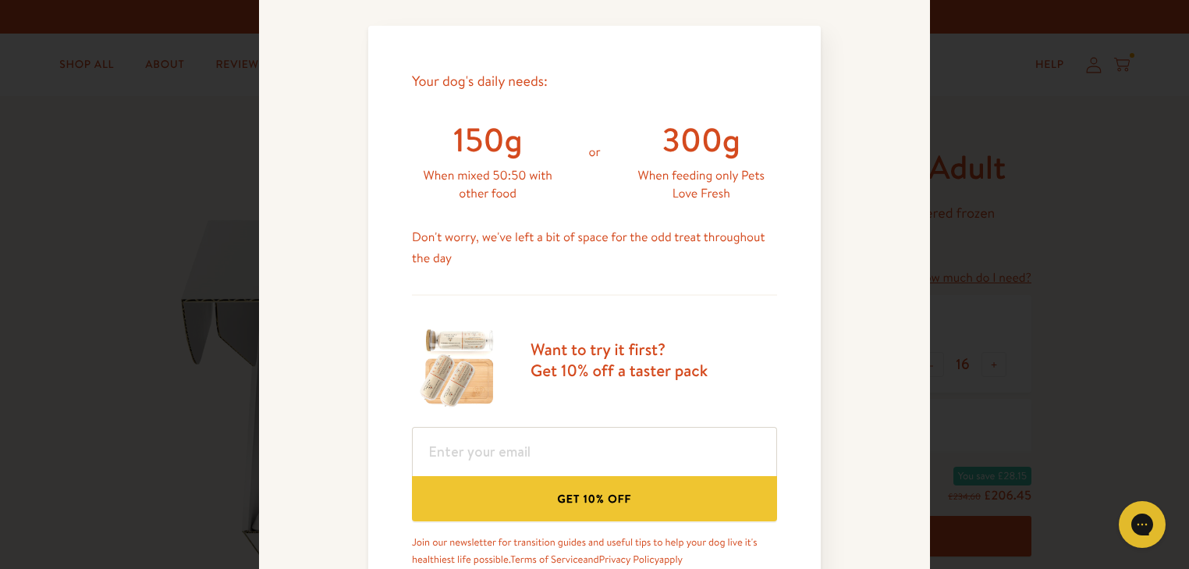
scroll to position [677, 0]
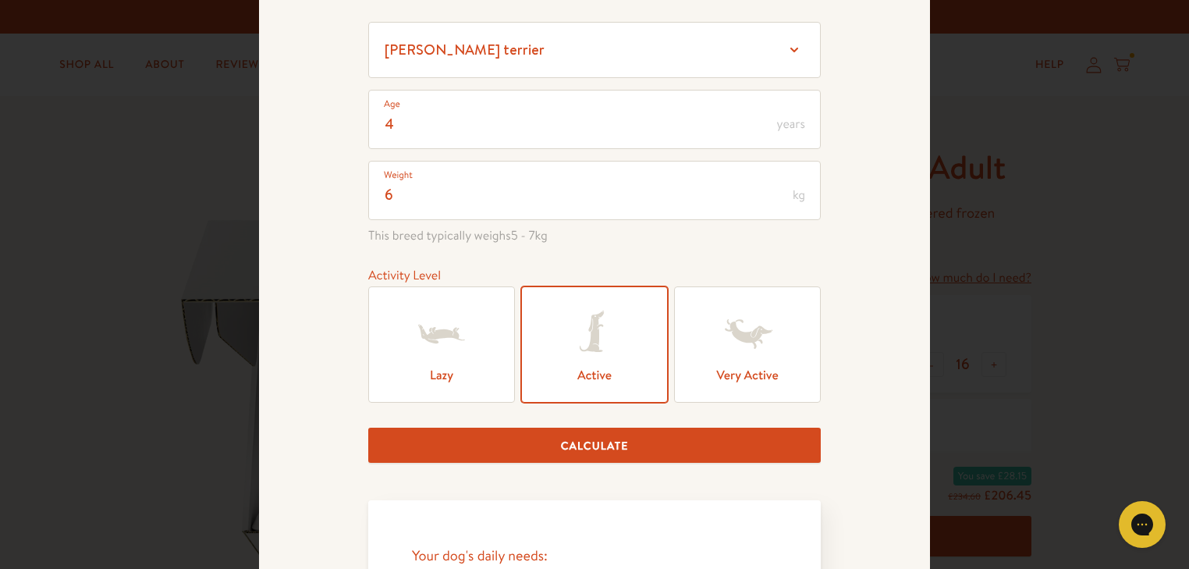
scroll to position [0, 0]
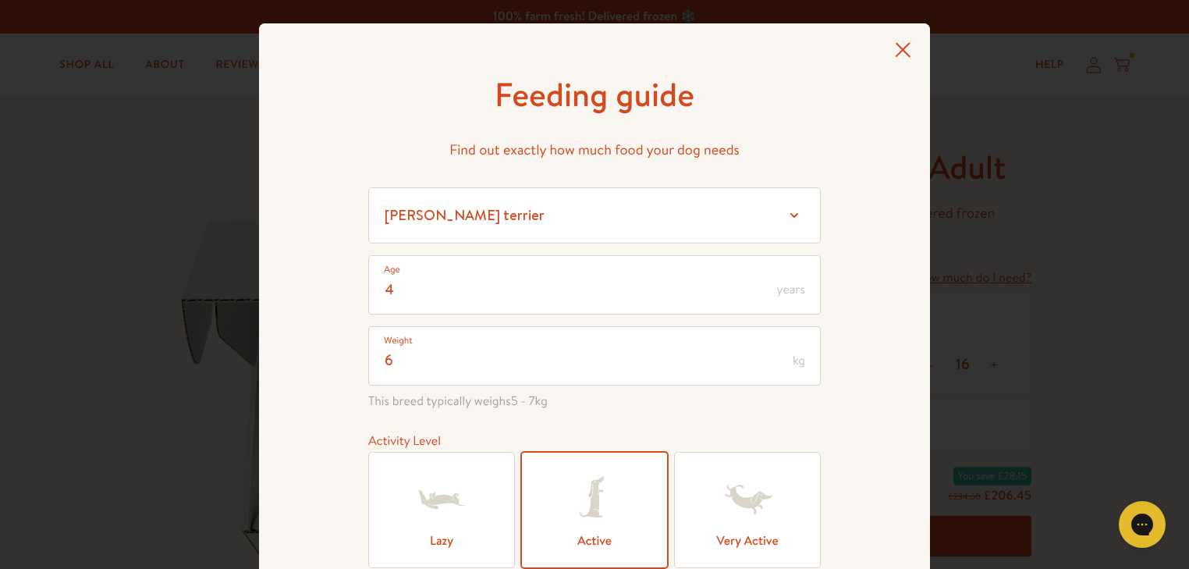
click at [895, 55] on icon at bounding box center [903, 50] width 16 height 16
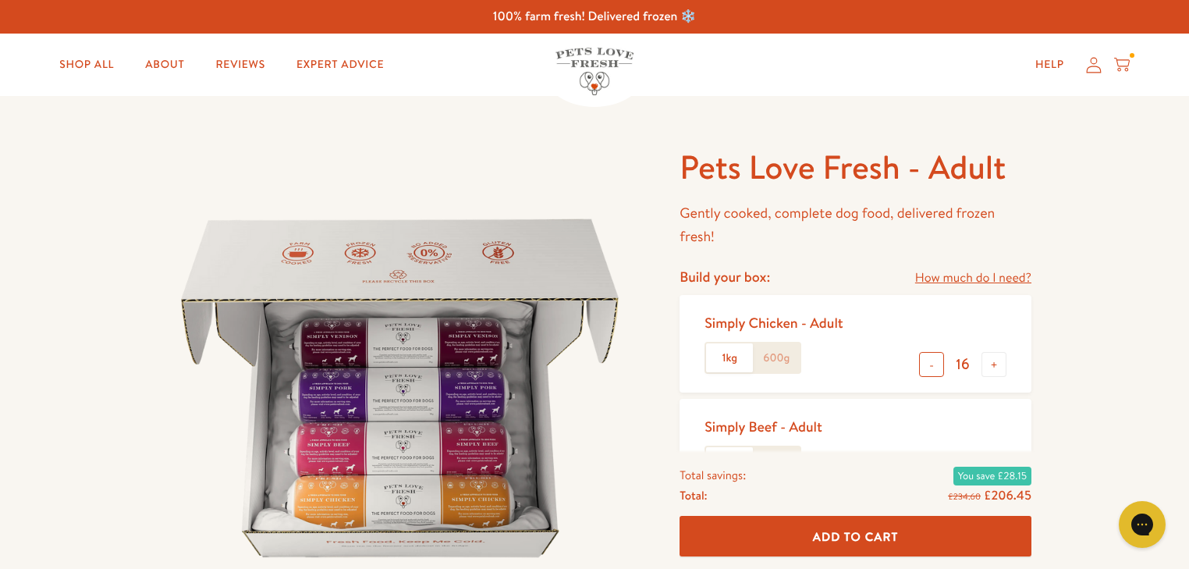
click at [931, 366] on button "-" at bounding box center [931, 364] width 25 height 25
type input "15"
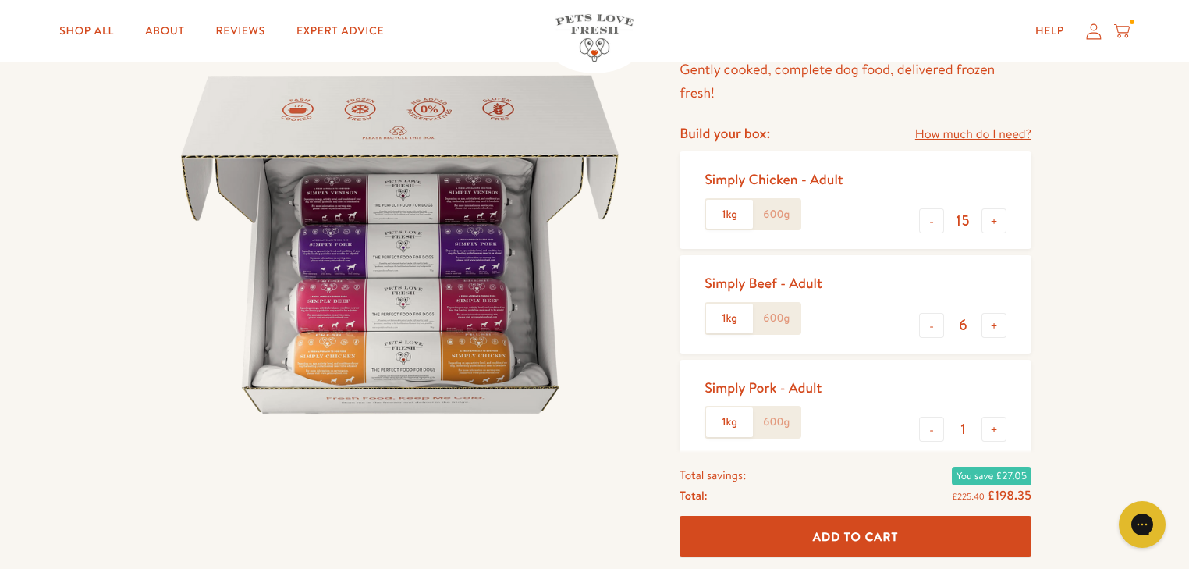
scroll to position [187, 0]
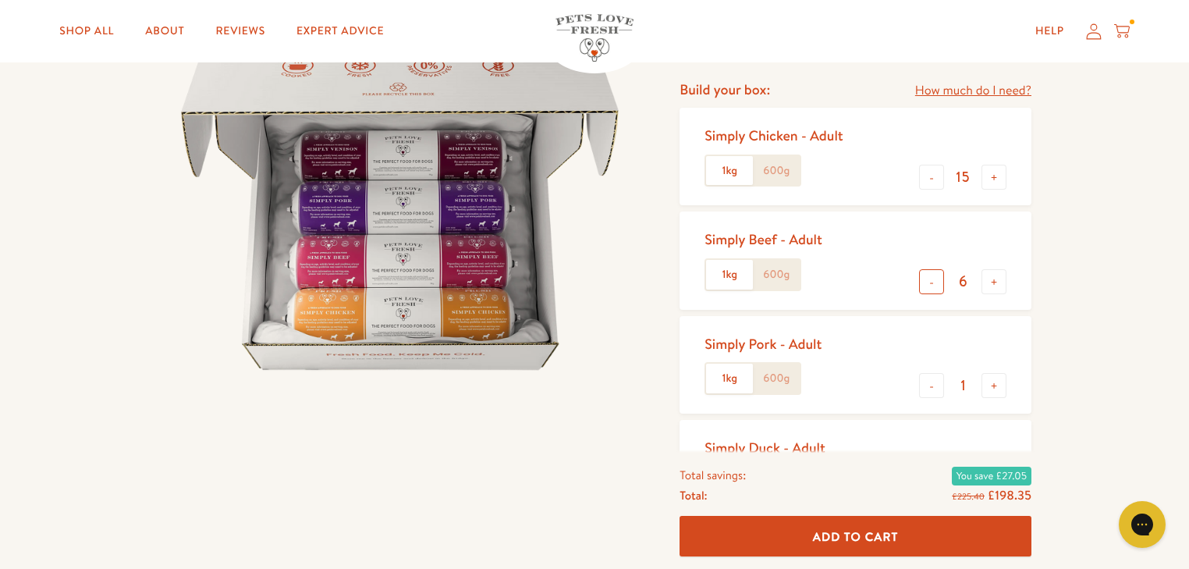
click at [929, 287] on button "-" at bounding box center [931, 281] width 25 height 25
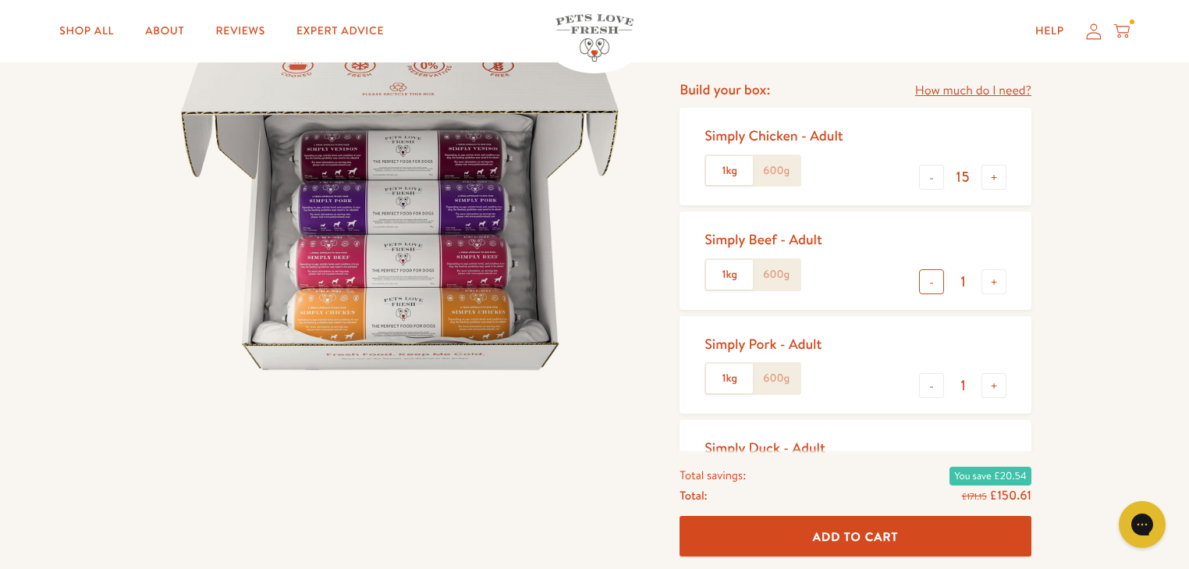
click at [929, 287] on button "-" at bounding box center [931, 281] width 25 height 25
type input "0"
click at [925, 391] on button "-" at bounding box center [931, 385] width 25 height 25
type input "0"
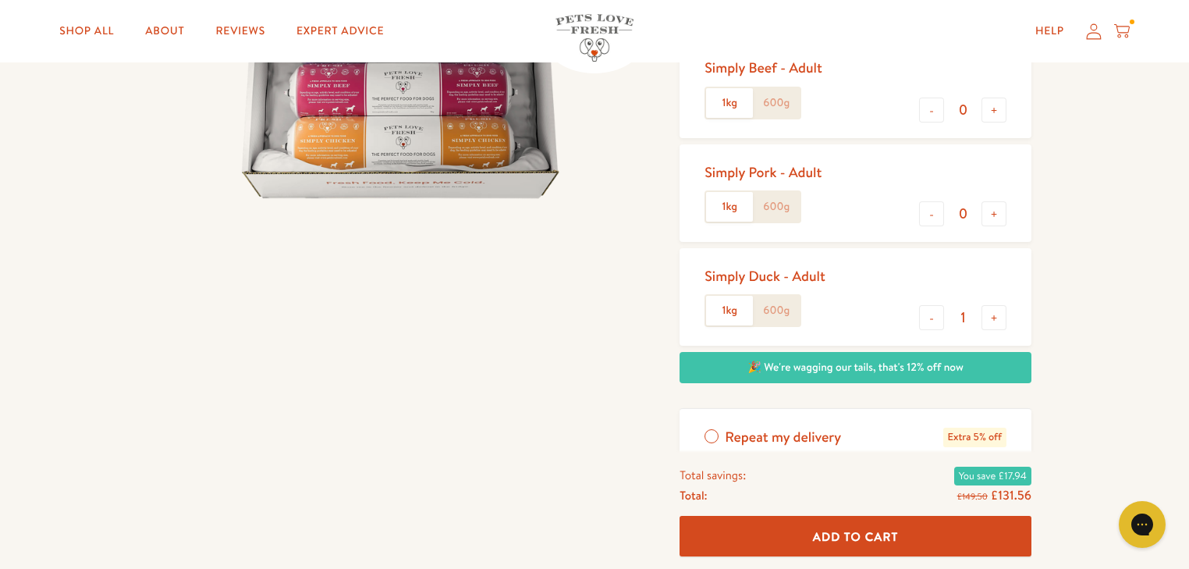
scroll to position [374, 0]
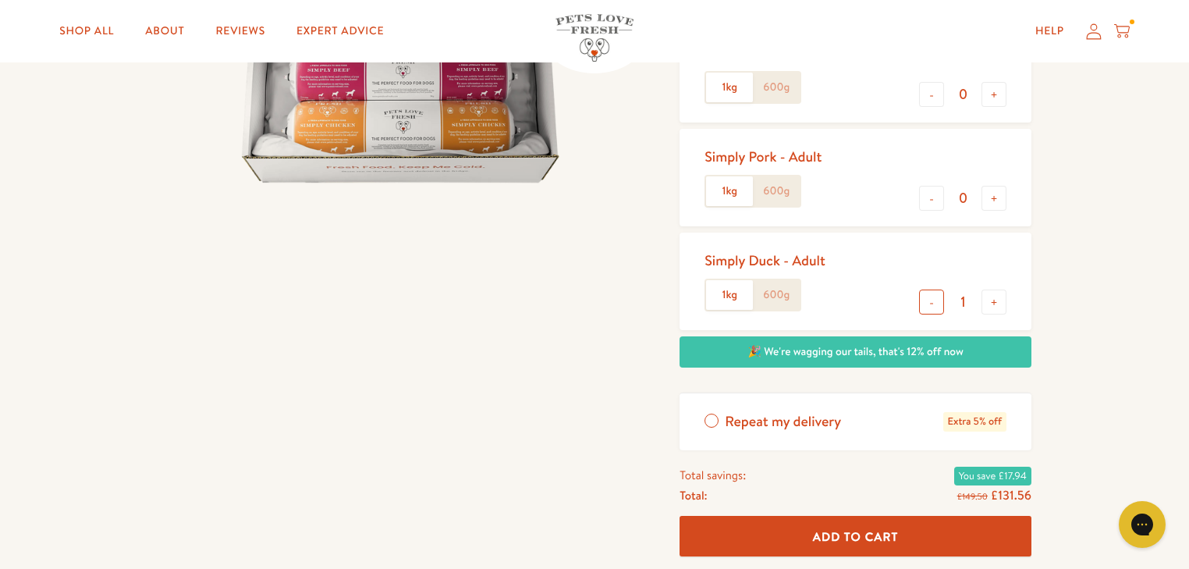
click at [931, 296] on button "-" at bounding box center [931, 301] width 25 height 25
type input "0"
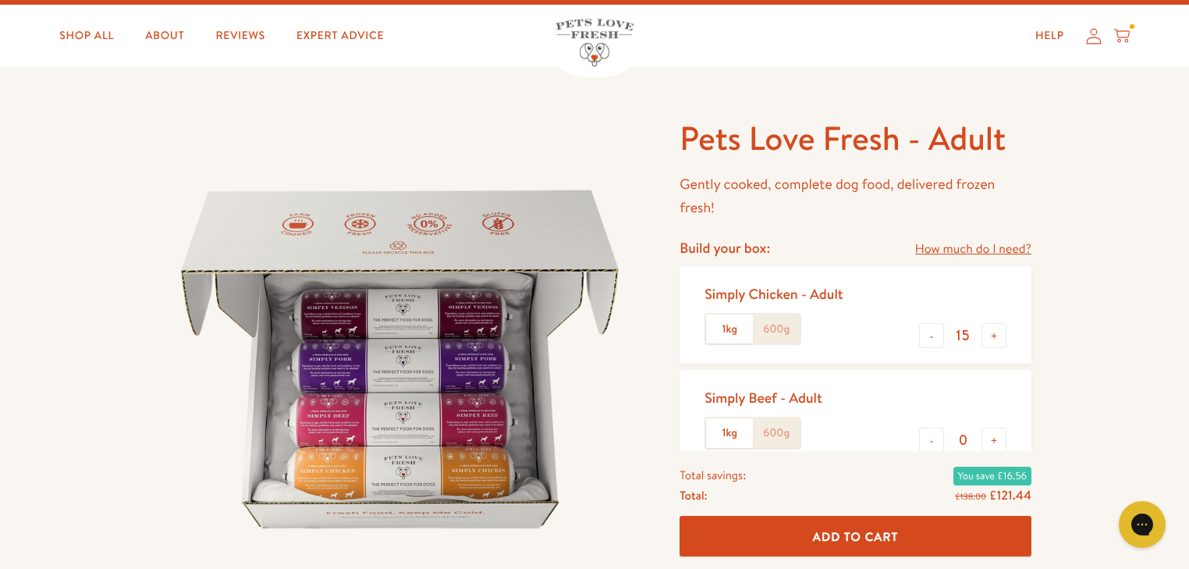
scroll to position [0, 0]
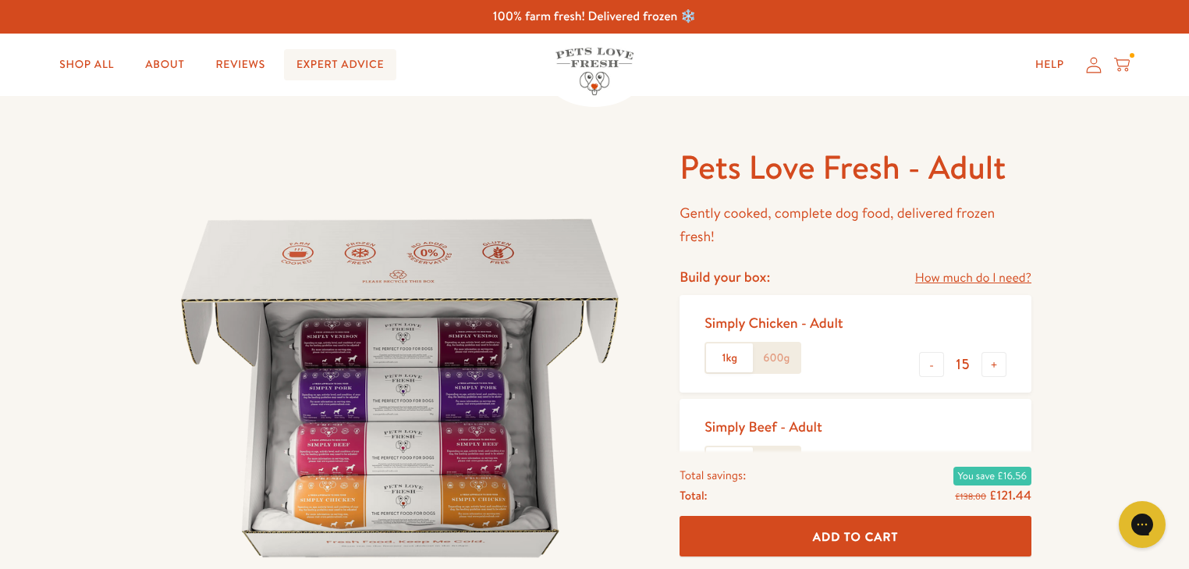
click at [337, 70] on link "Expert Advice" at bounding box center [340, 64] width 112 height 31
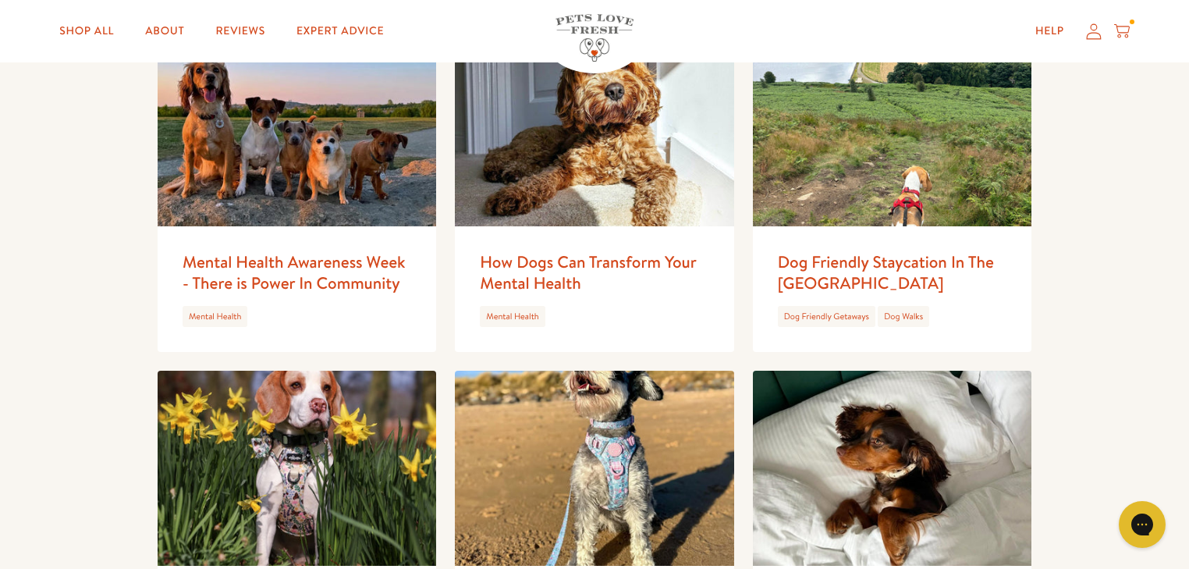
scroll to position [1498, 0]
